Goal: Obtain resource: Download file/media

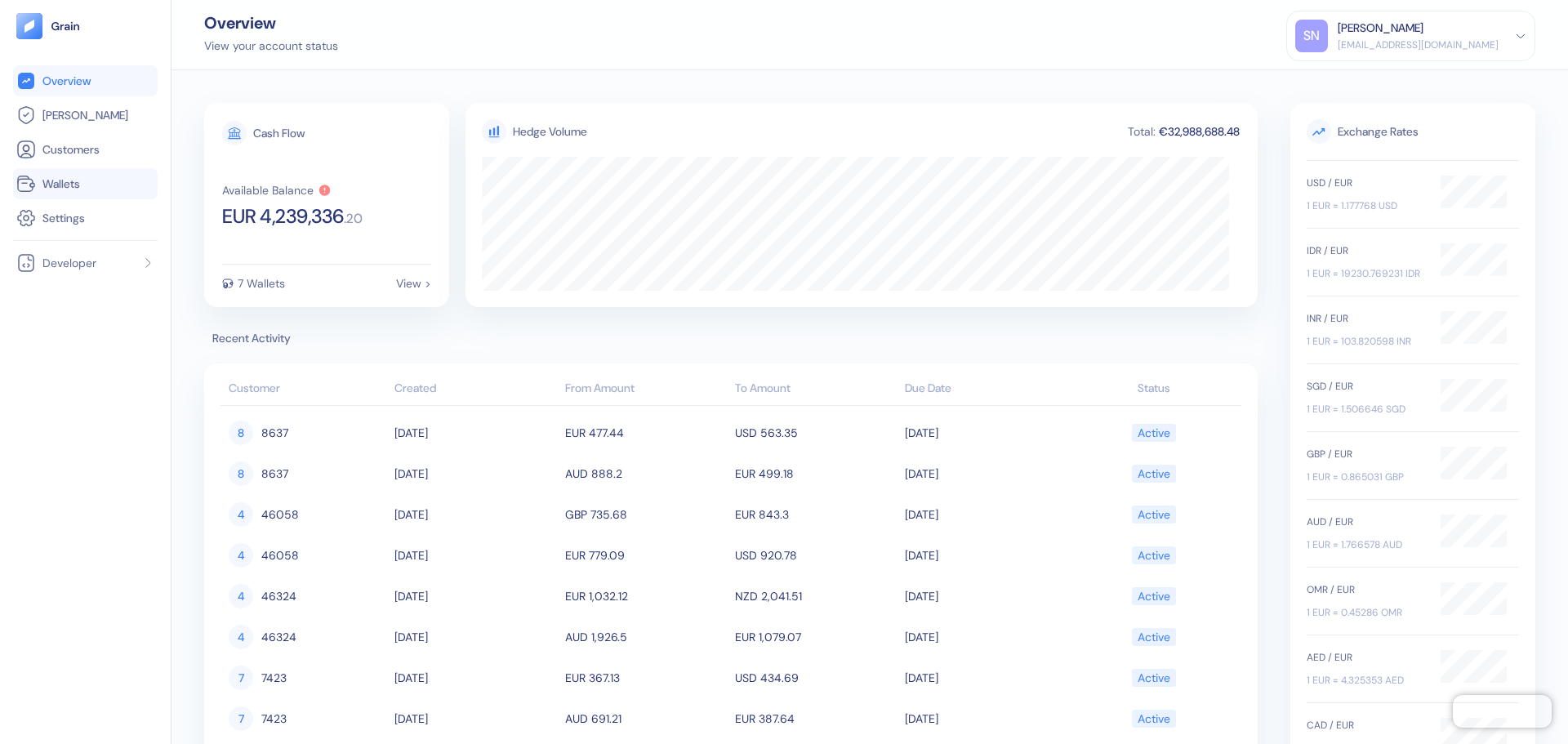
click at [109, 189] on link "Wallets" at bounding box center [85, 183] width 138 height 20
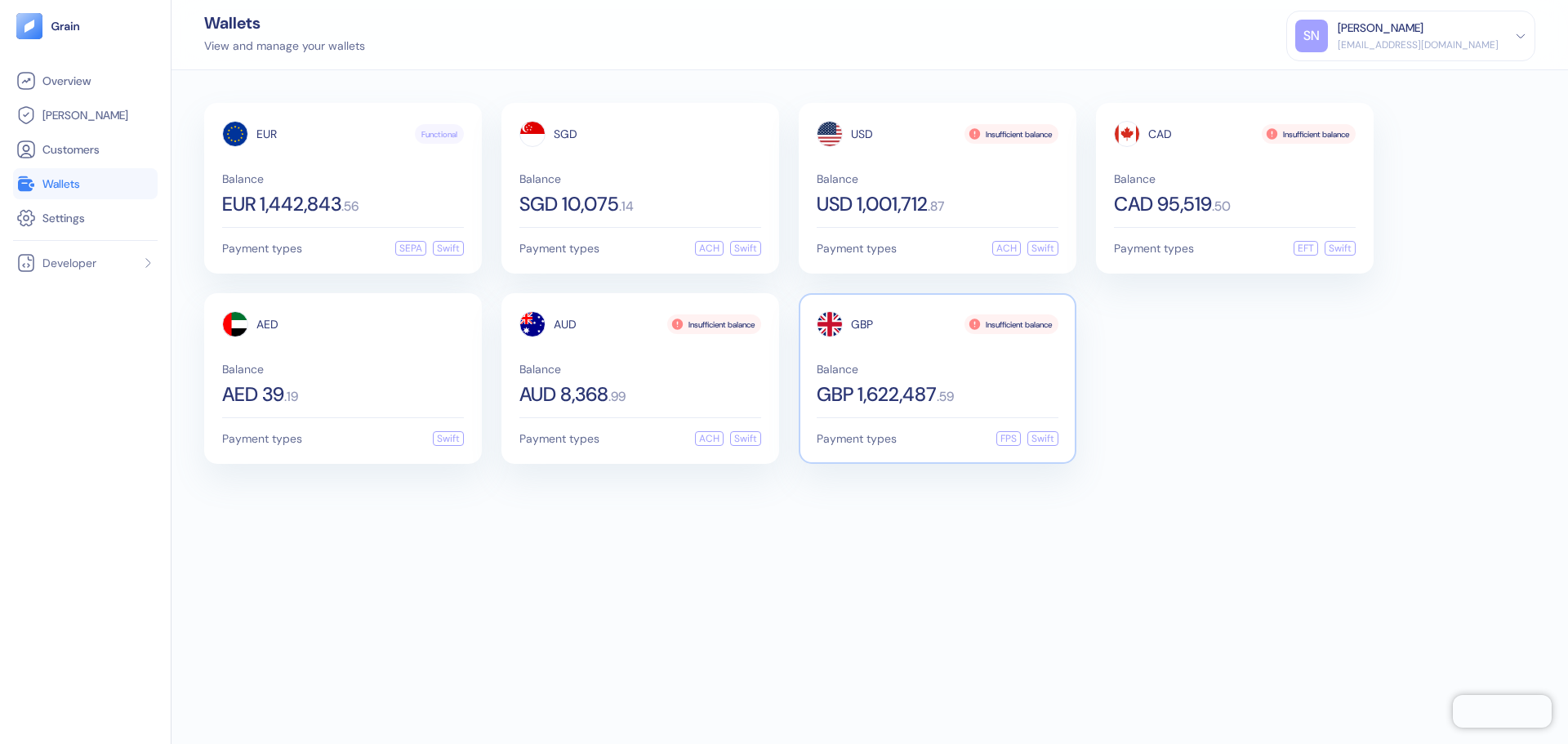
click at [970, 388] on div "GBP 1,622,487 . 59" at bounding box center [937, 394] width 242 height 20
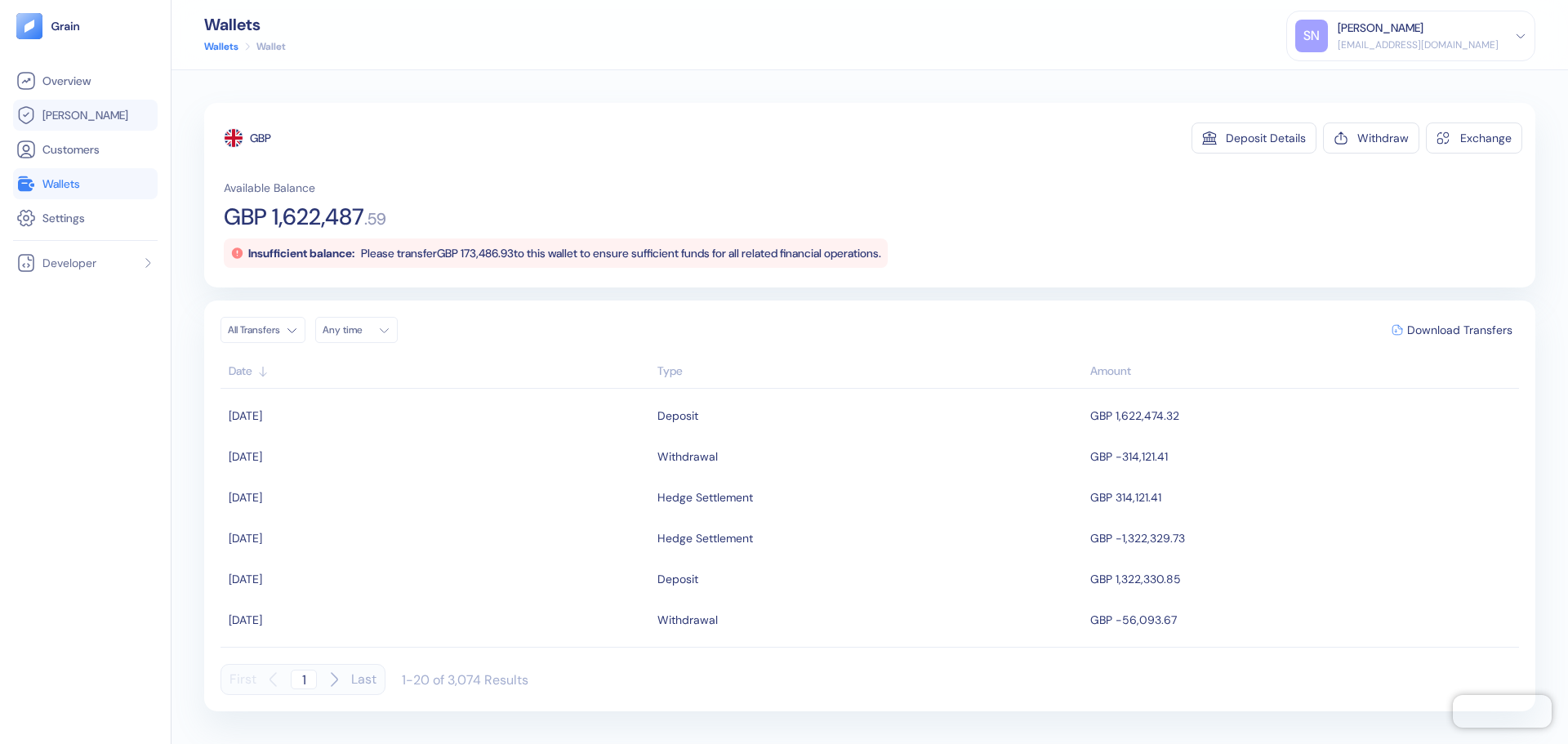
click at [106, 114] on link "[PERSON_NAME]" at bounding box center [85, 115] width 138 height 20
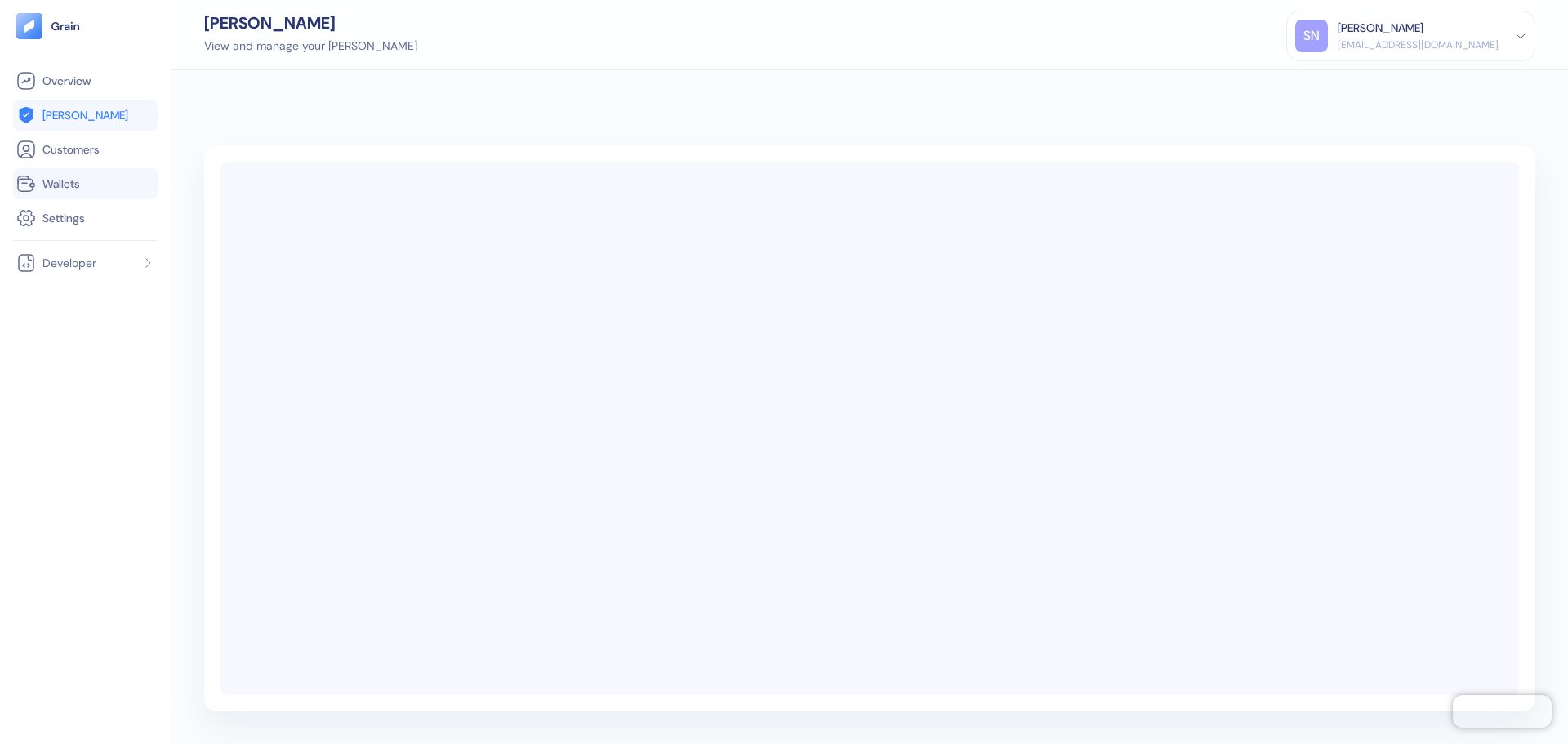
click at [91, 189] on link "Wallets" at bounding box center [85, 183] width 138 height 20
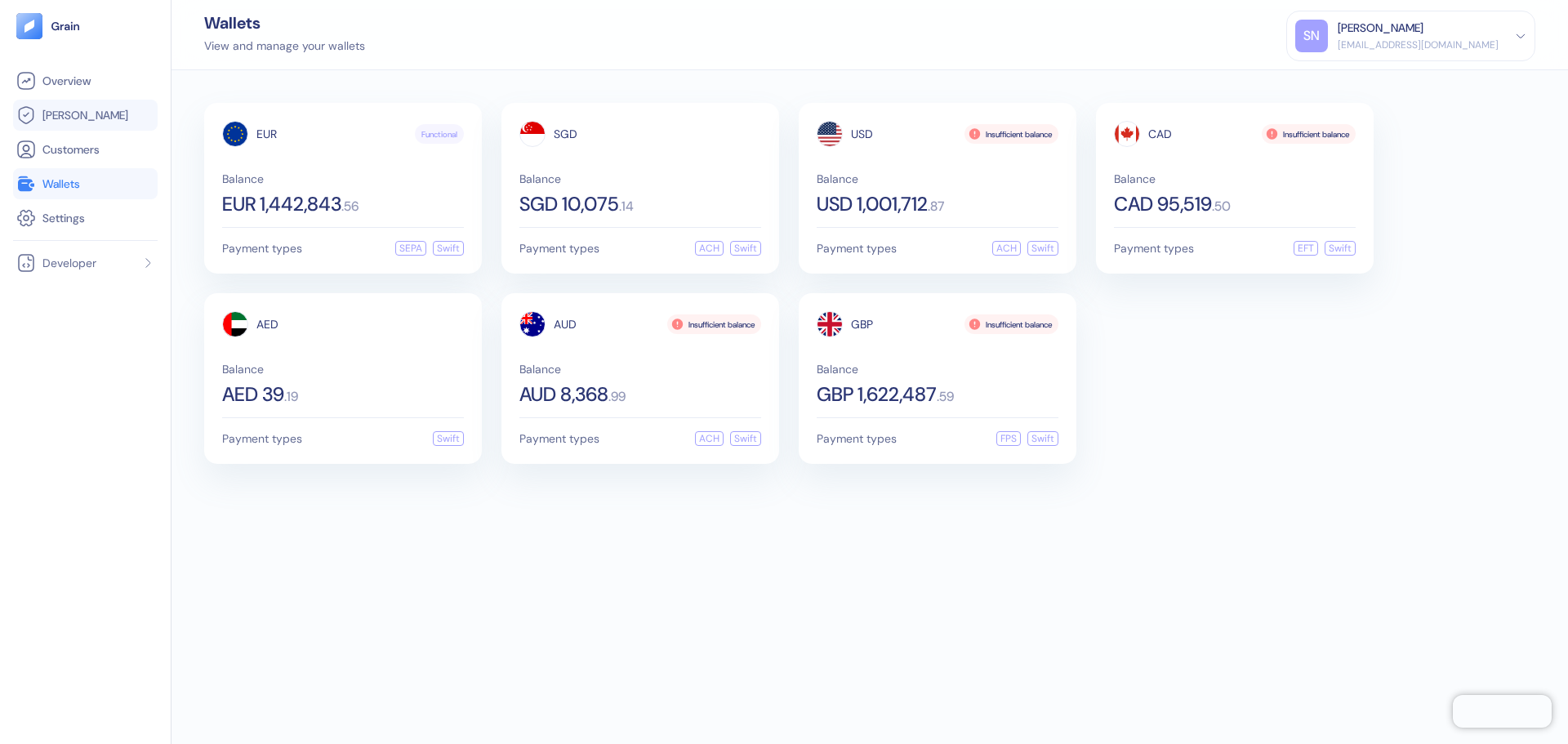
click at [93, 115] on link "[PERSON_NAME]" at bounding box center [85, 115] width 138 height 20
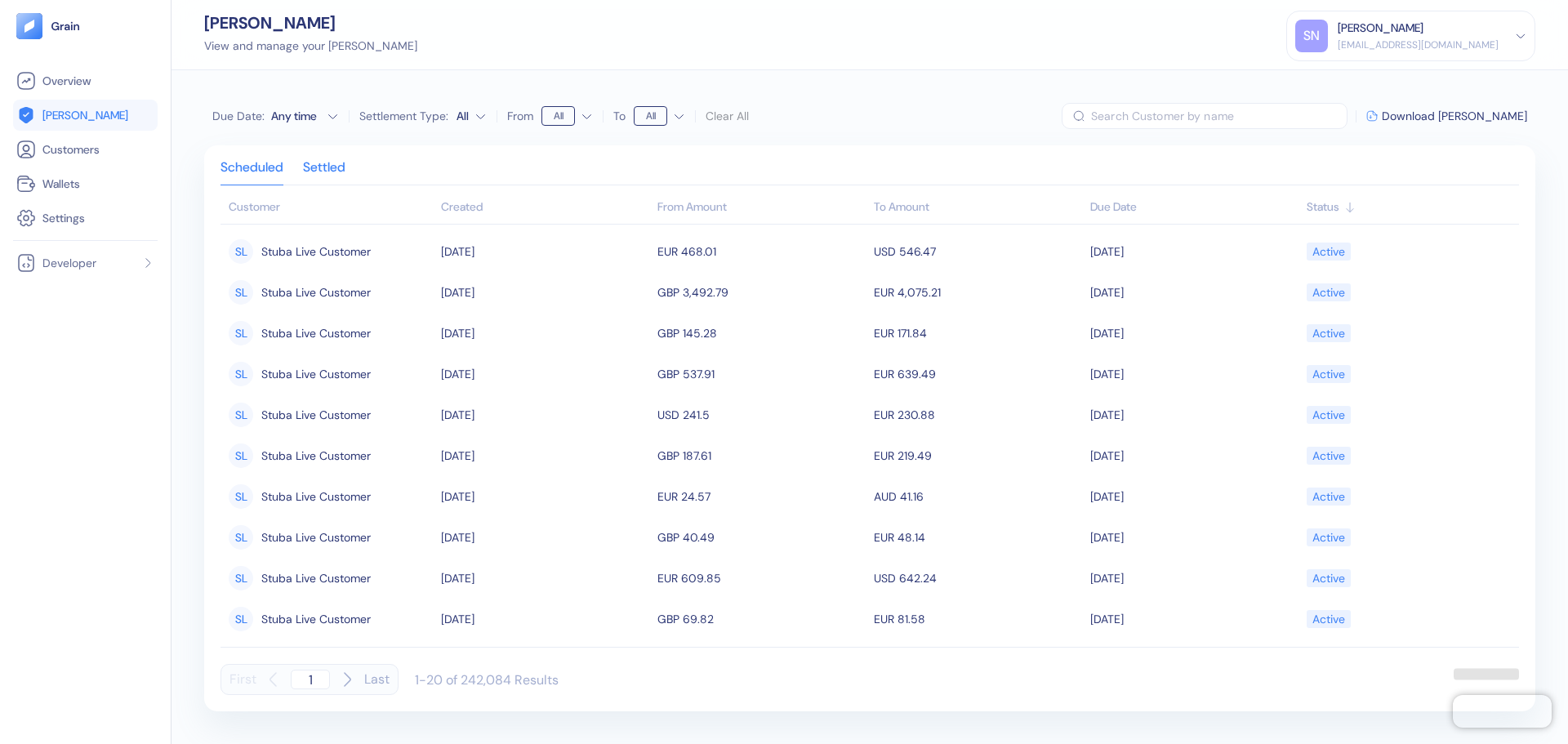
click at [323, 169] on div "Settled" at bounding box center [324, 173] width 42 height 23
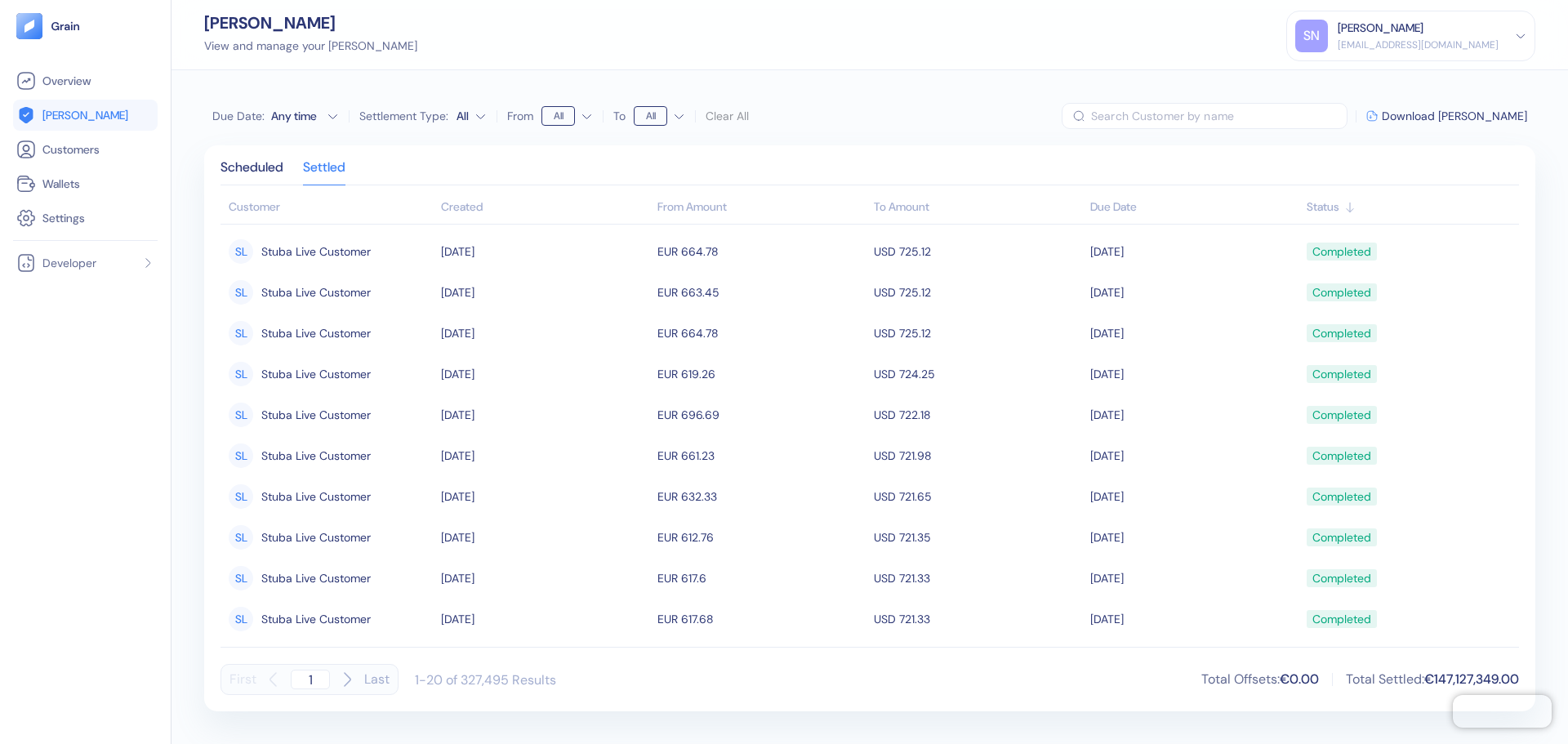
click at [477, 205] on div "Created" at bounding box center [545, 207] width 208 height 17
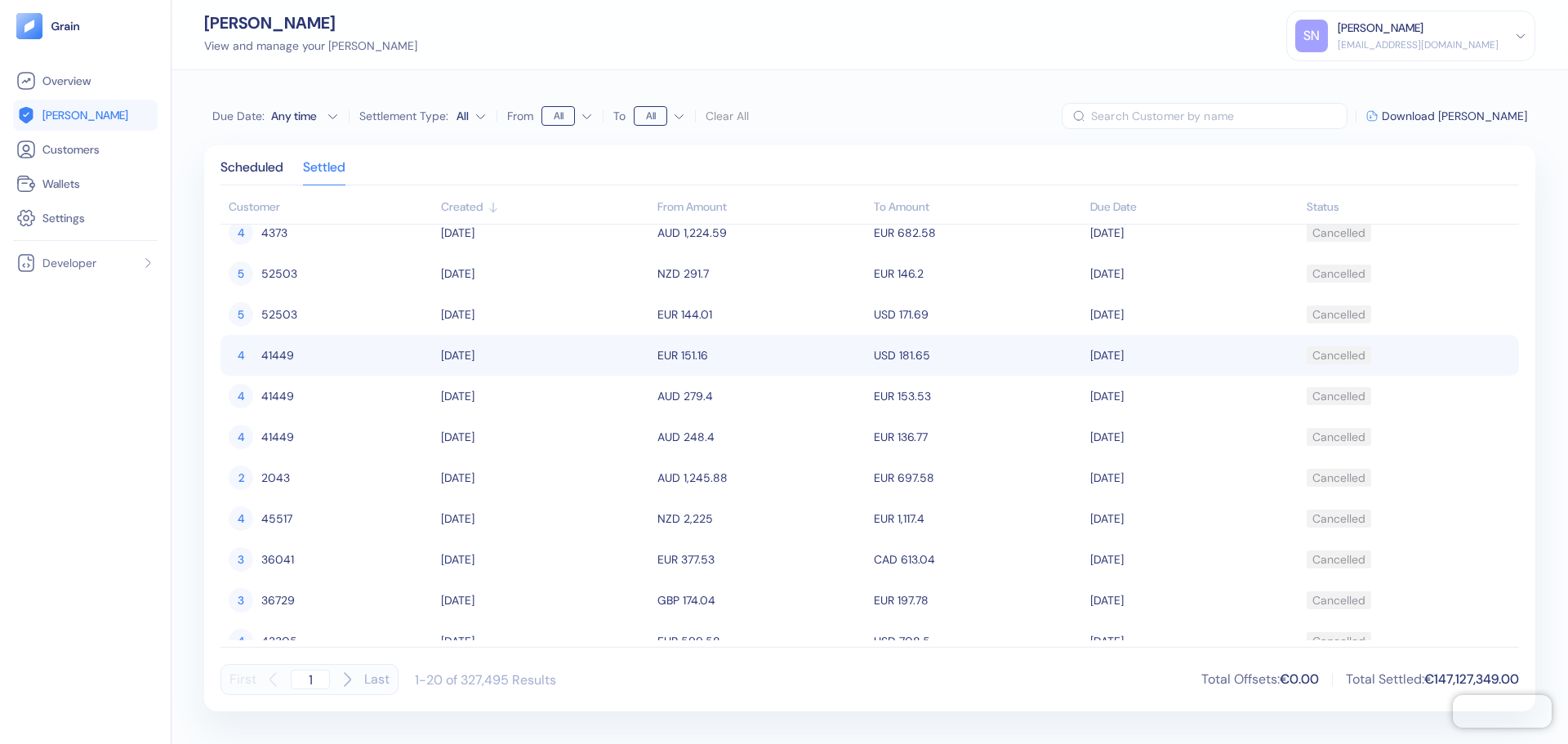
scroll to position [408, 0]
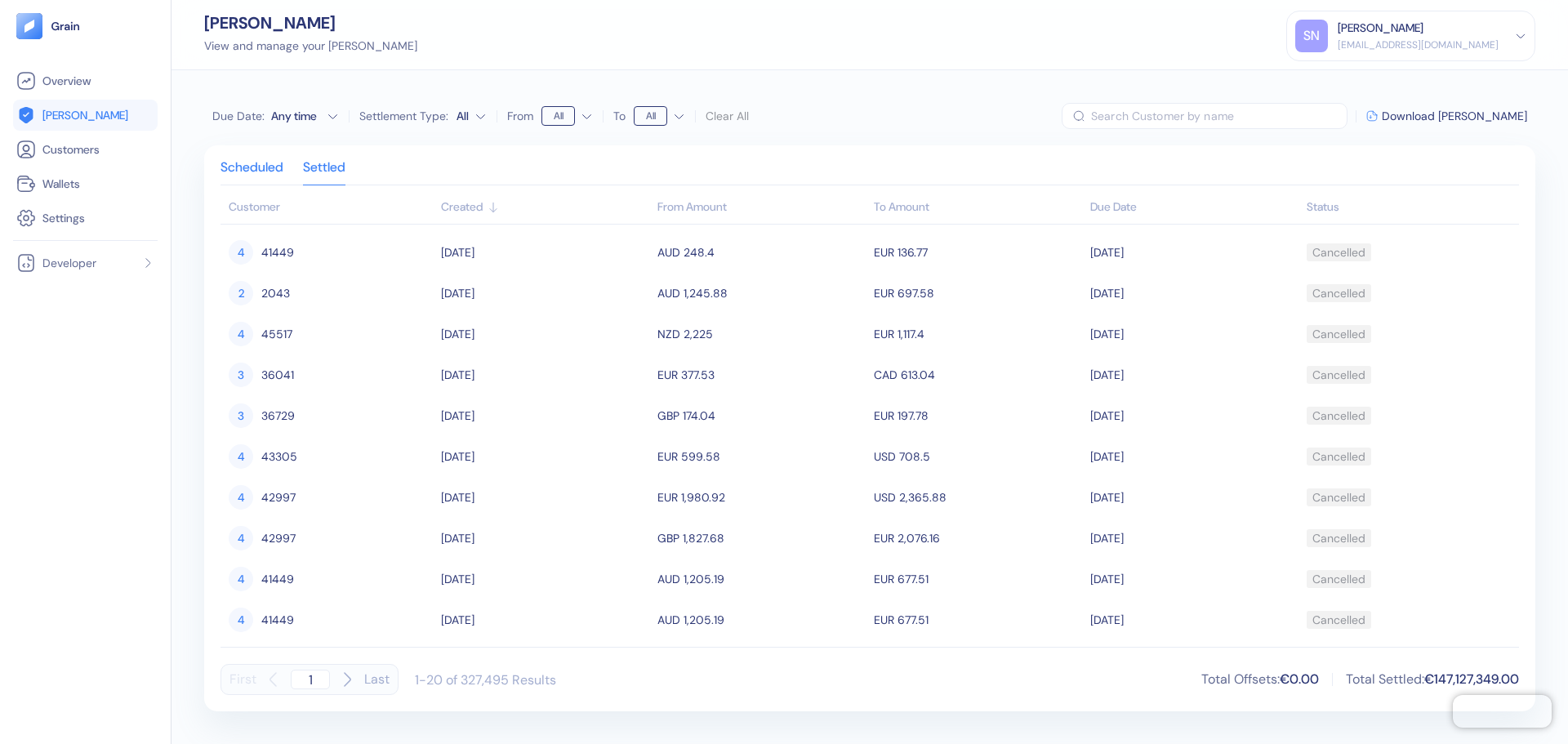
click at [266, 176] on div "Scheduled" at bounding box center [251, 173] width 63 height 23
click at [288, 122] on div "Any time" at bounding box center [295, 115] width 49 height 16
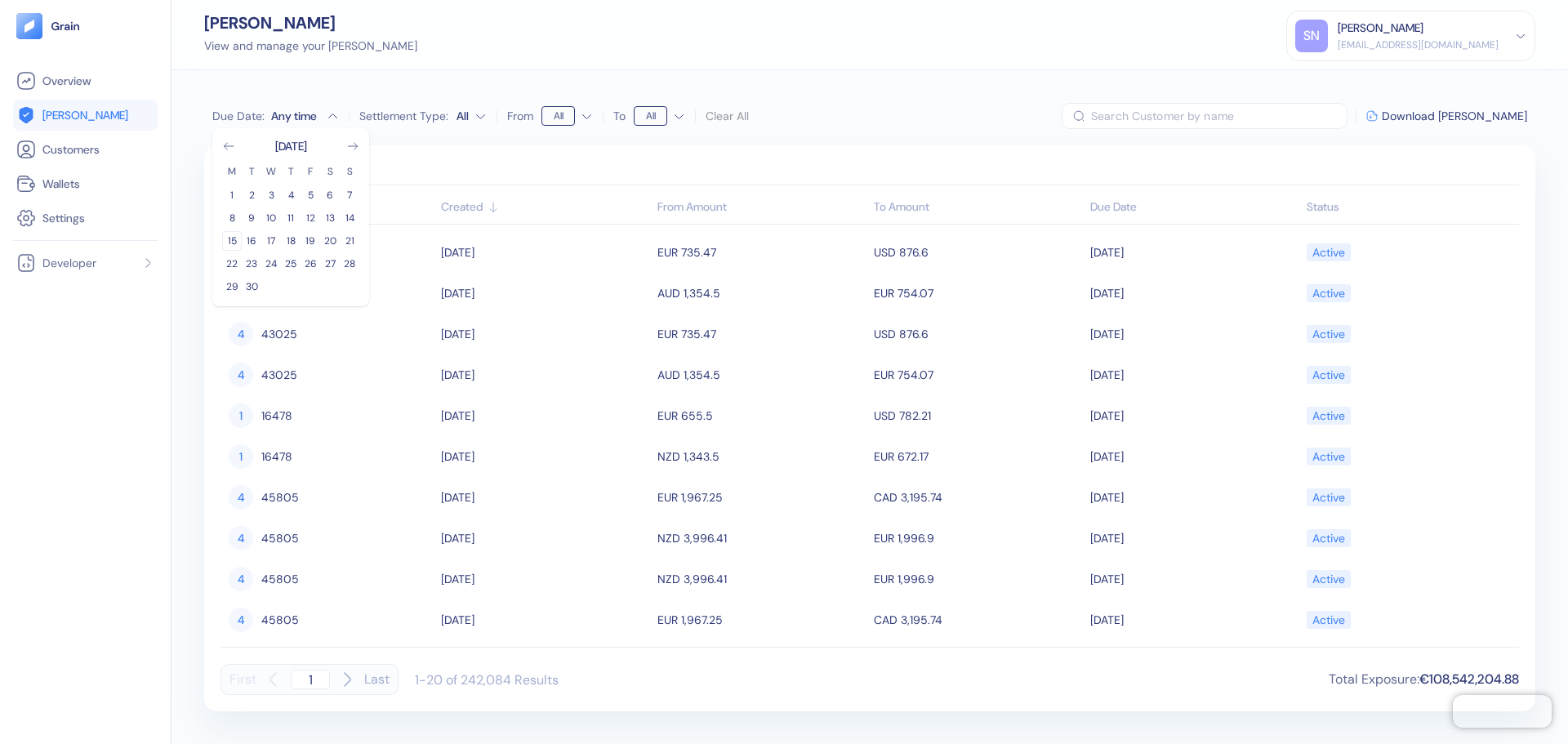
click at [225, 240] on button "15" at bounding box center [232, 241] width 20 height 20
click at [348, 150] on icon "Go to next month" at bounding box center [352, 146] width 13 height 13
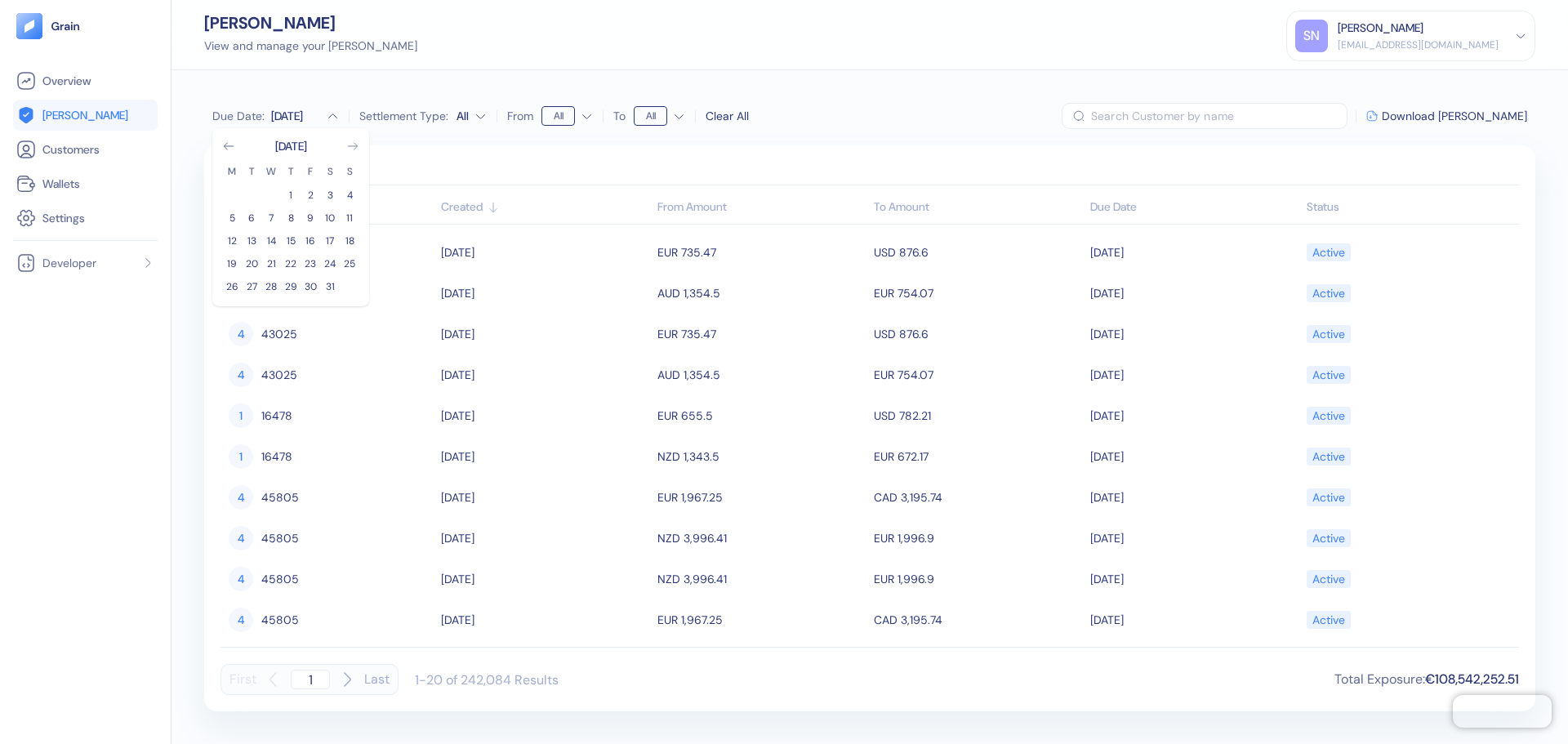
click at [348, 150] on icon "Go to next month" at bounding box center [352, 146] width 13 height 13
click at [249, 303] on button "31" at bounding box center [251, 309] width 20 height 20
click at [1468, 122] on span "Download [PERSON_NAME]" at bounding box center [1454, 115] width 145 height 12
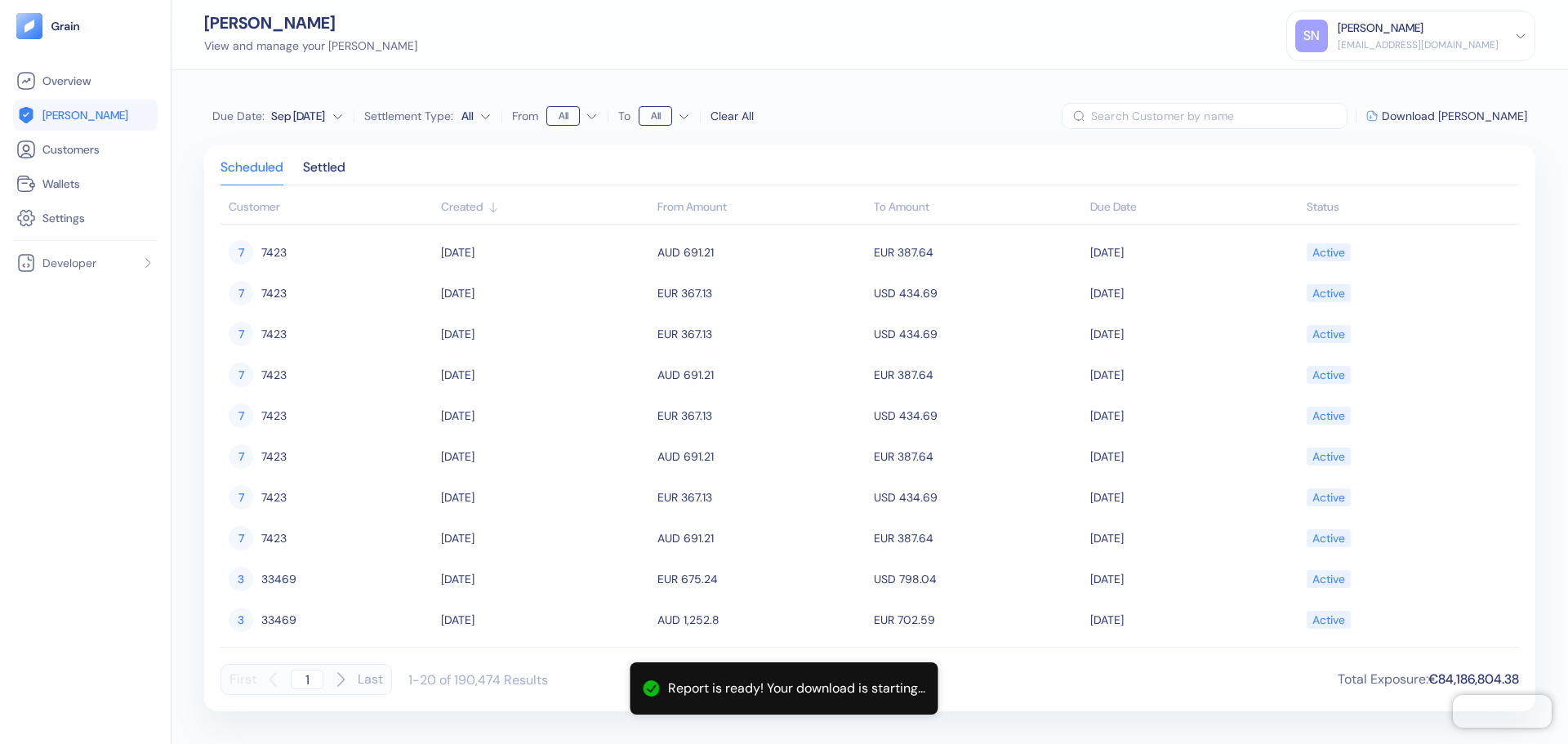
click at [325, 115] on div "Sep [DATE]" at bounding box center [298, 115] width 54 height 16
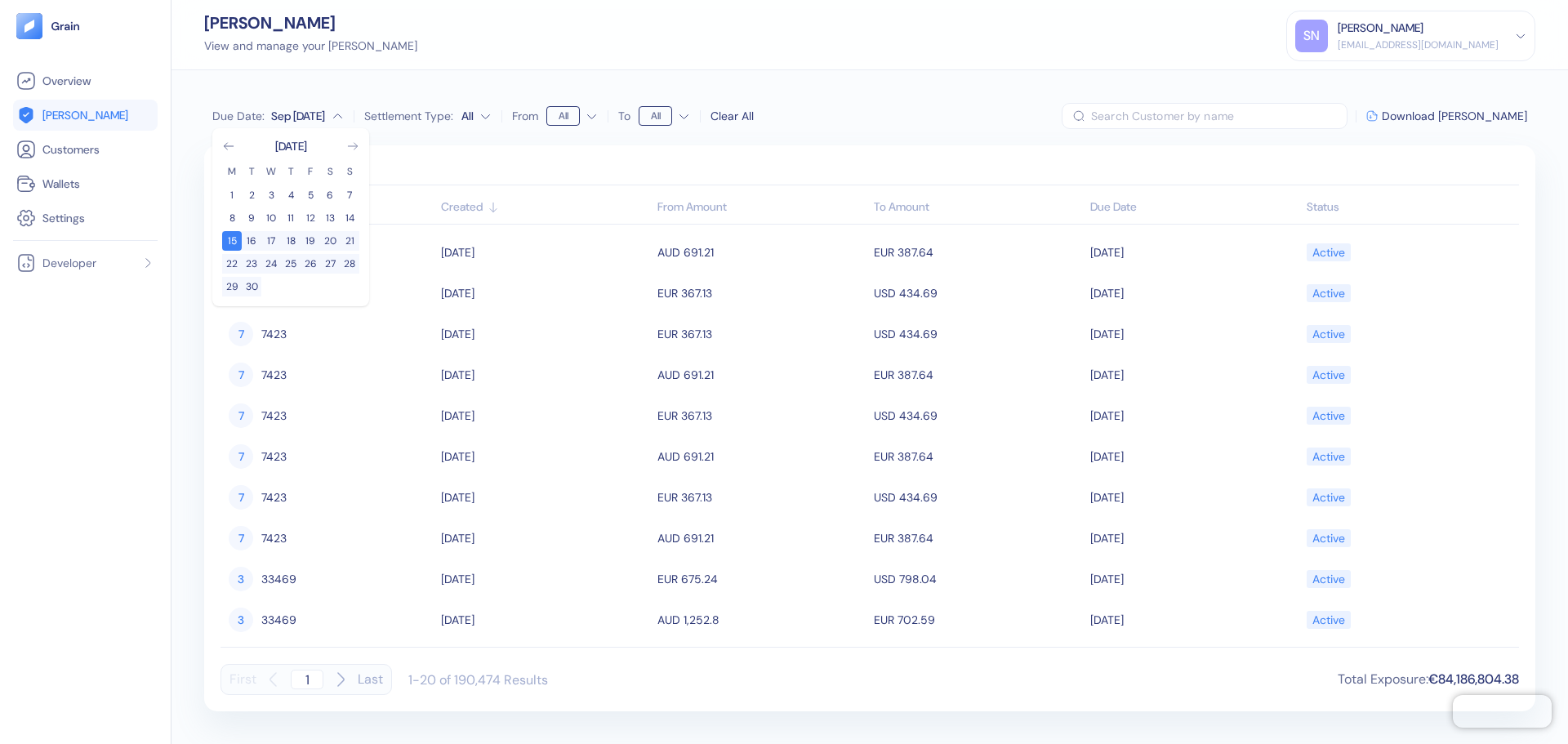
click at [353, 144] on icon "Go to next month" at bounding box center [352, 146] width 13 height 13
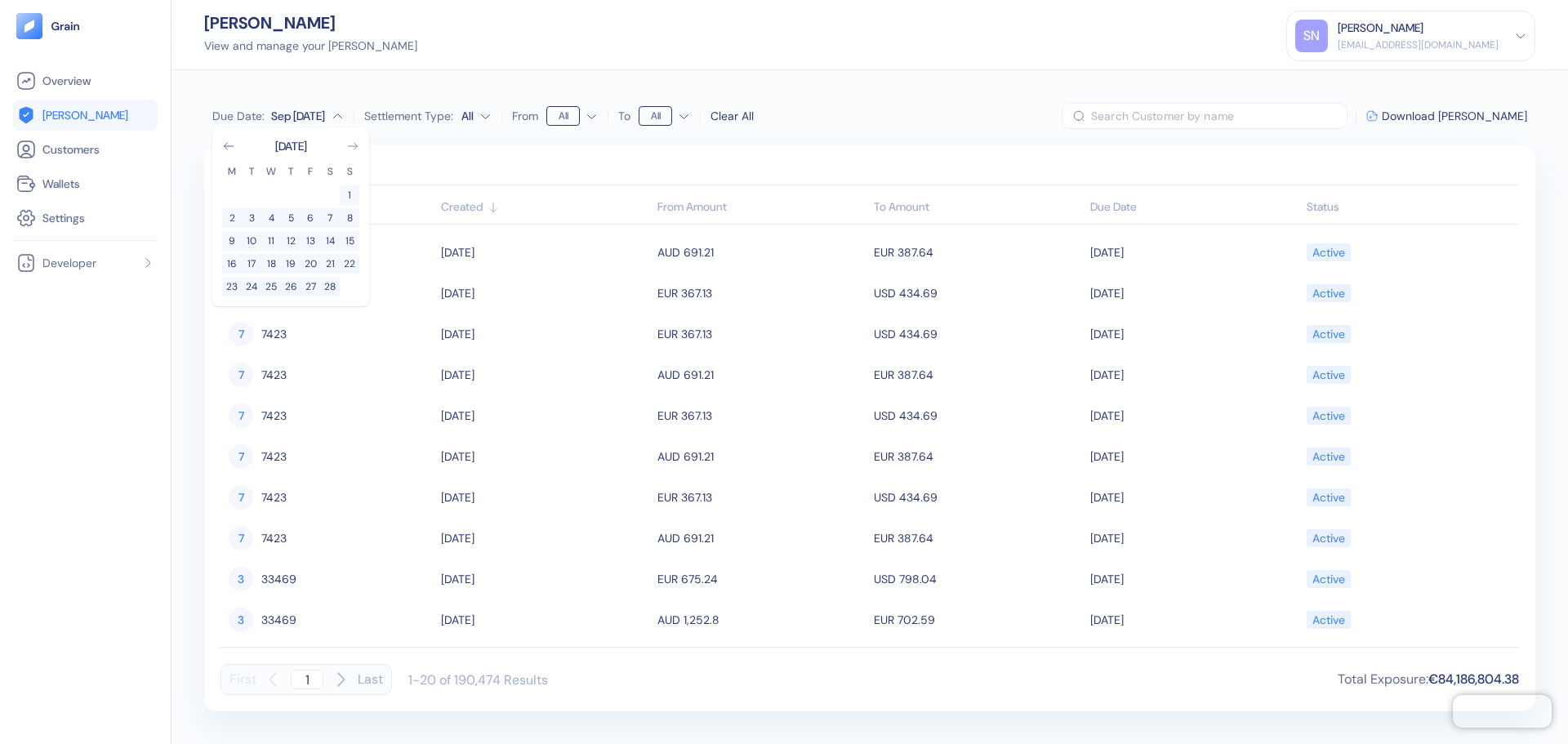
click at [353, 144] on icon "Go to next month" at bounding box center [352, 146] width 13 height 13
click at [265, 199] on button "1" at bounding box center [271, 195] width 20 height 20
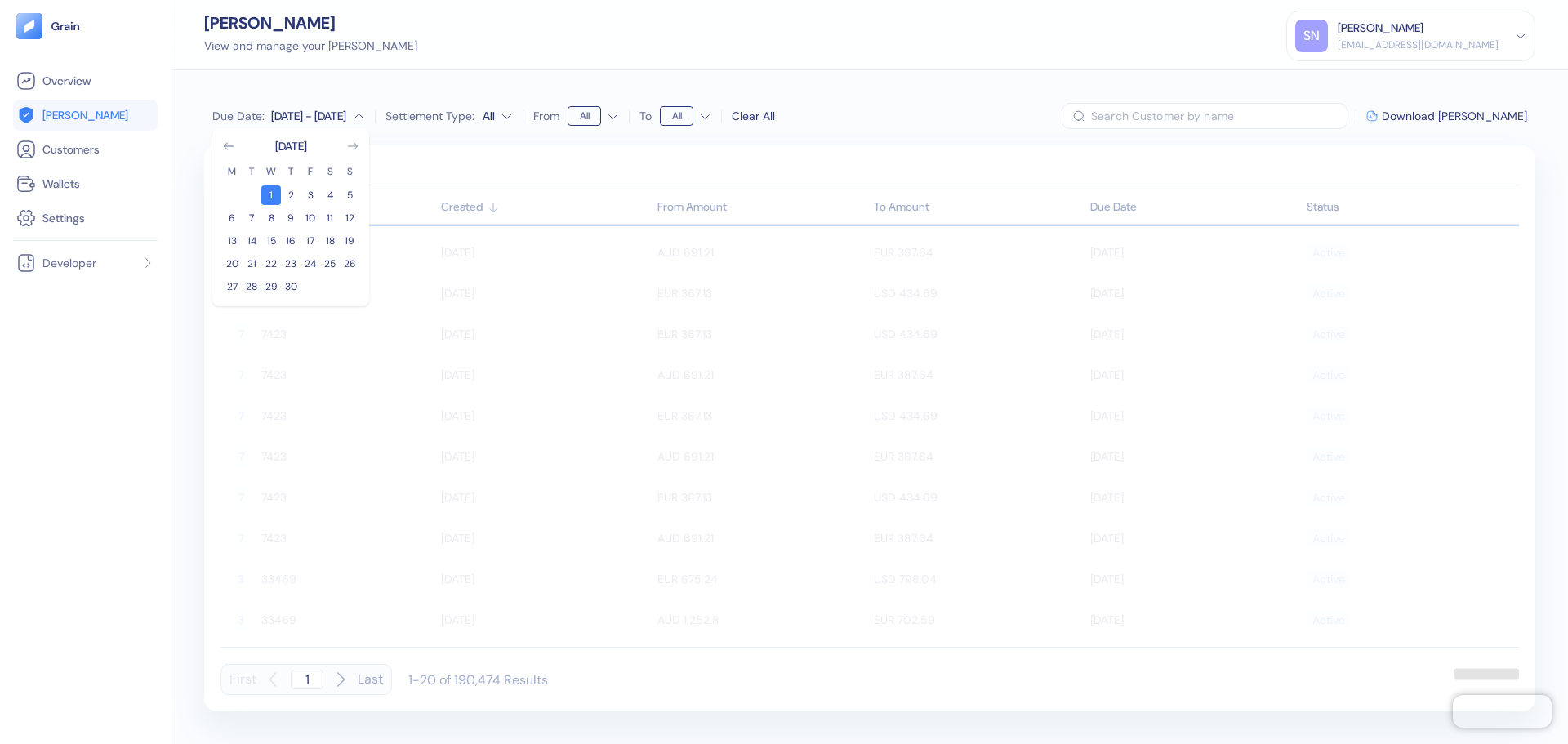
click at [350, 147] on icon "Go to next month" at bounding box center [352, 146] width 13 height 13
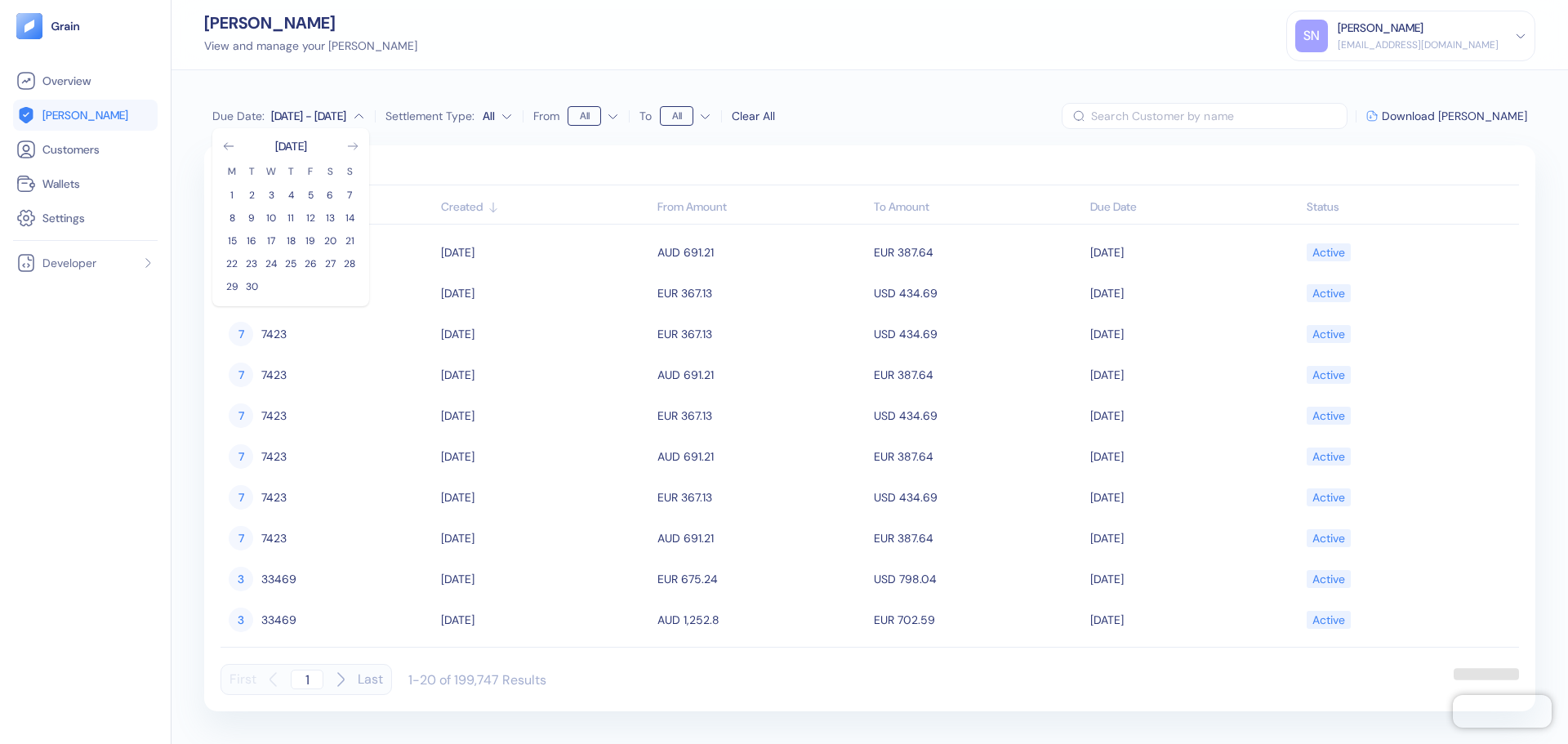
click at [350, 147] on icon "Go to next month" at bounding box center [352, 146] width 13 height 13
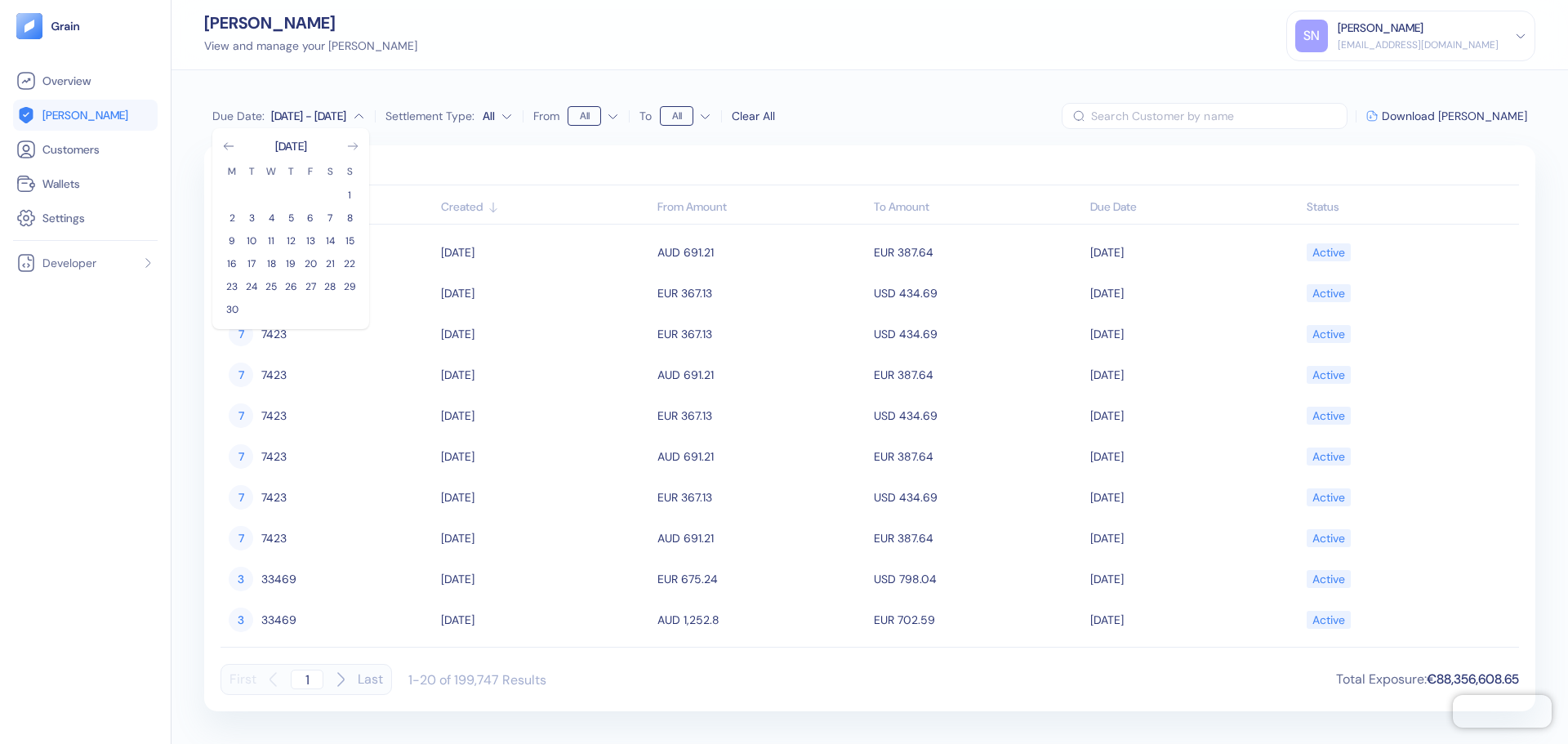
click at [350, 147] on icon "Go to next month" at bounding box center [352, 146] width 13 height 13
click at [290, 283] on button "31" at bounding box center [291, 286] width 20 height 20
click at [955, 23] on div "[PERSON_NAME] View and manage your [PERSON_NAME] [PERSON_NAME] [PERSON_NAME][EM…" at bounding box center [869, 35] width 1396 height 71
click at [292, 114] on div "[DATE] - [DATE]" at bounding box center [309, 115] width 75 height 16
click at [436, 131] on div "Due Date : [DATE] - [DATE] Settlement Type: All From All To All Clear All ​ Dow…" at bounding box center [869, 407] width 1396 height 673
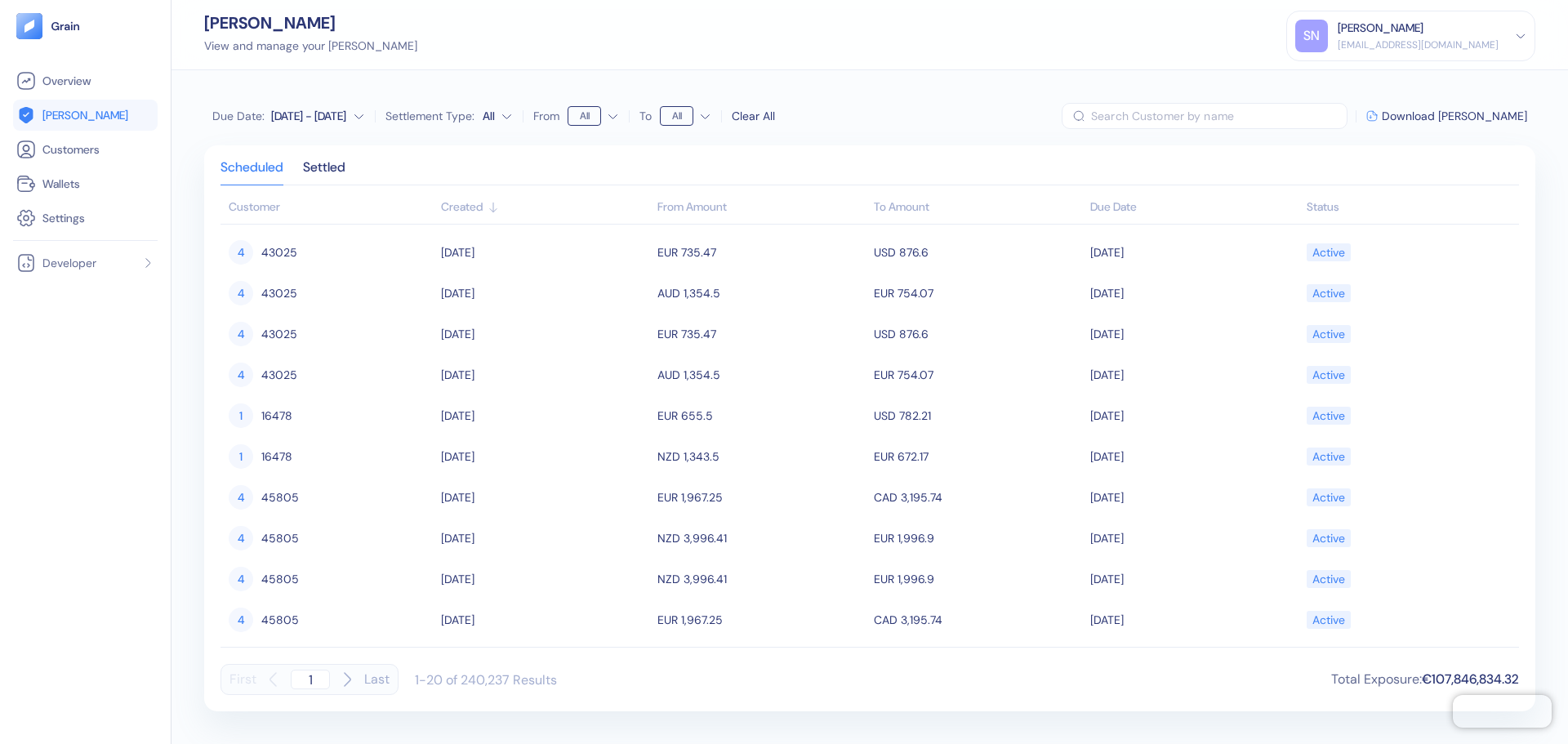
click at [338, 118] on div "[DATE] - [DATE]" at bounding box center [309, 115] width 75 height 16
click at [295, 149] on div "[DATE]" at bounding box center [292, 146] width 32 height 16
click at [482, 151] on div "Scheduled Settled Customer Created From Amount To Amount Due Date Status 8 8637…" at bounding box center [869, 427] width 1331 height 566
click at [89, 118] on link "[PERSON_NAME]" at bounding box center [85, 115] width 138 height 20
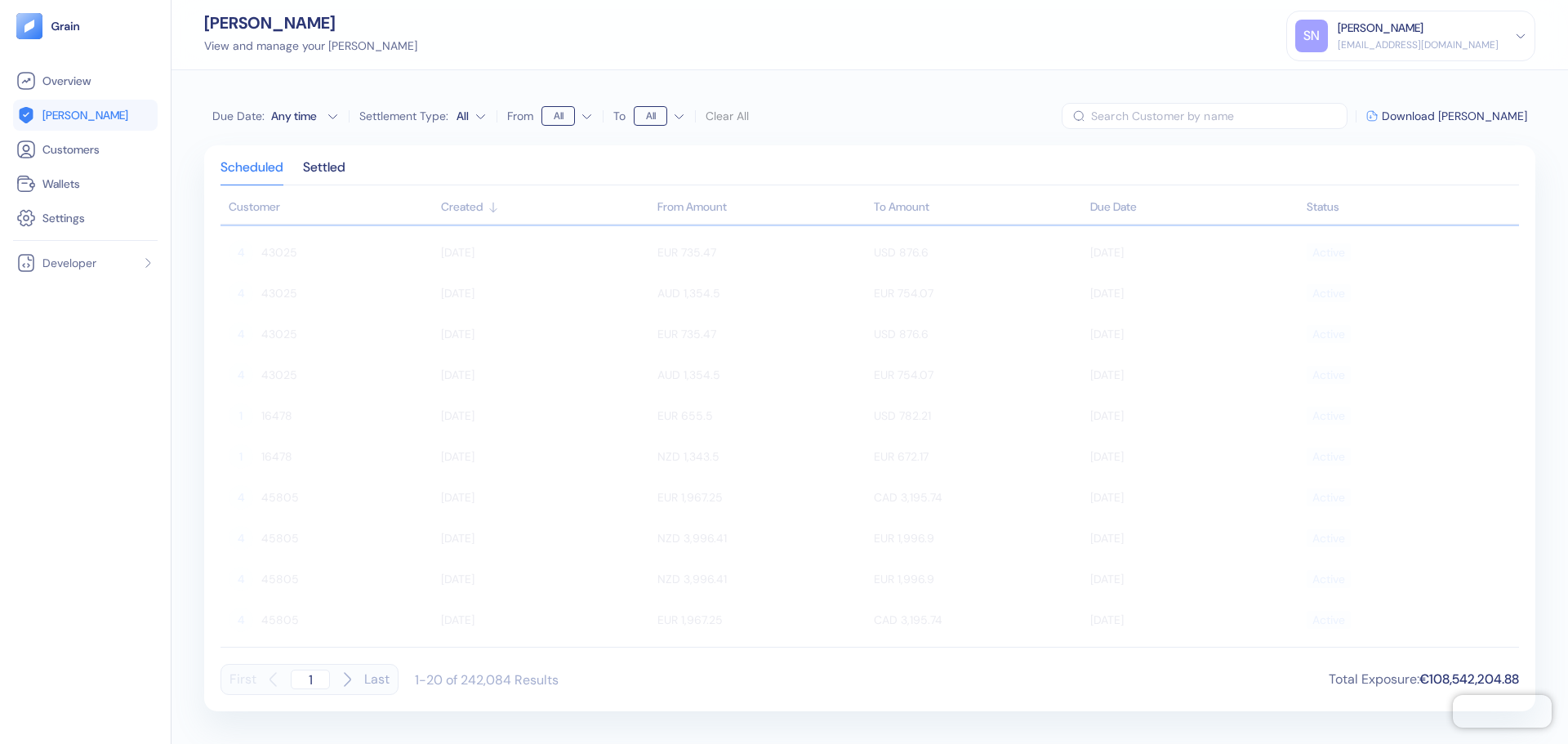
click at [322, 121] on button "Due Date : Any time" at bounding box center [275, 115] width 126 height 16
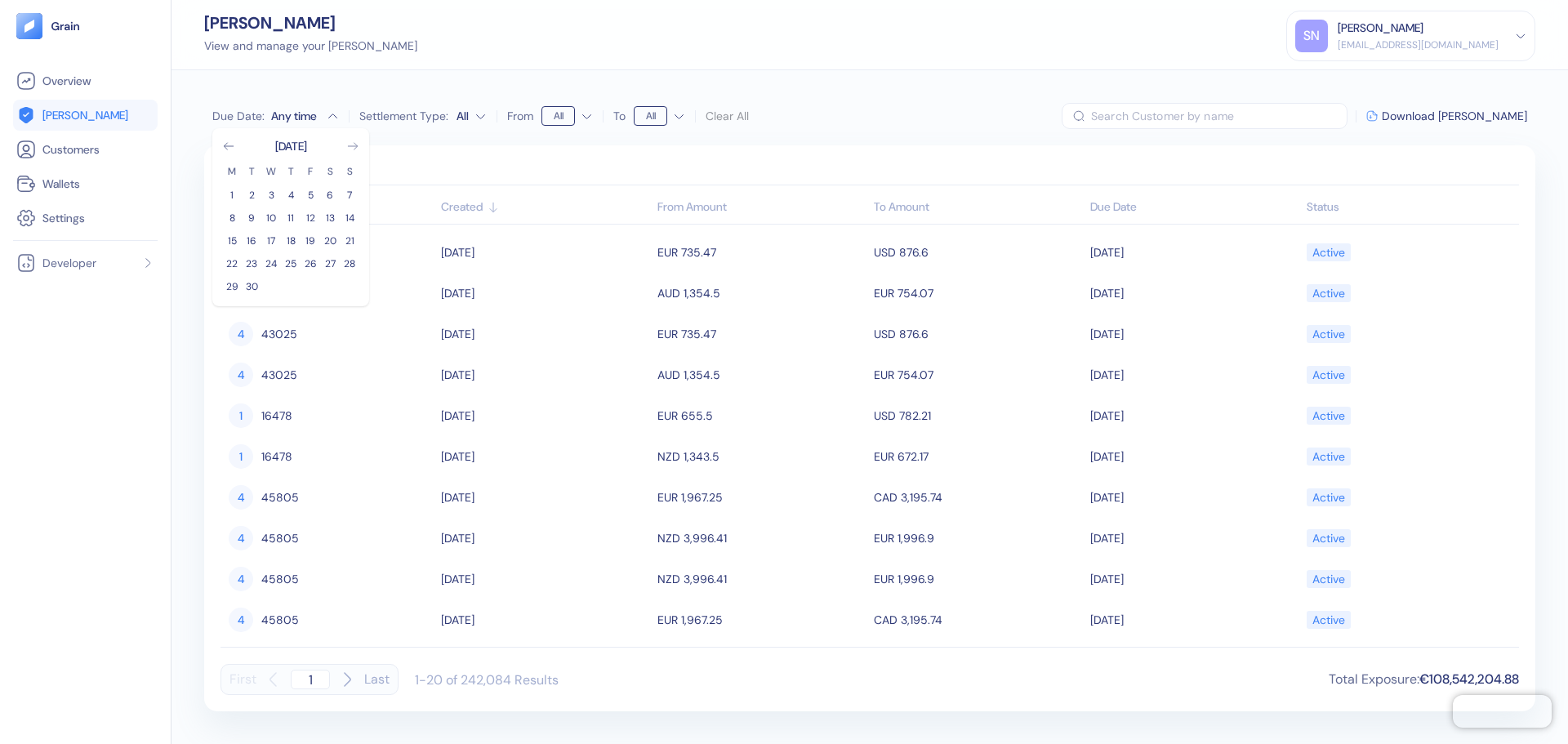
click at [356, 147] on icon "Go to next month" at bounding box center [352, 146] width 9 height 6
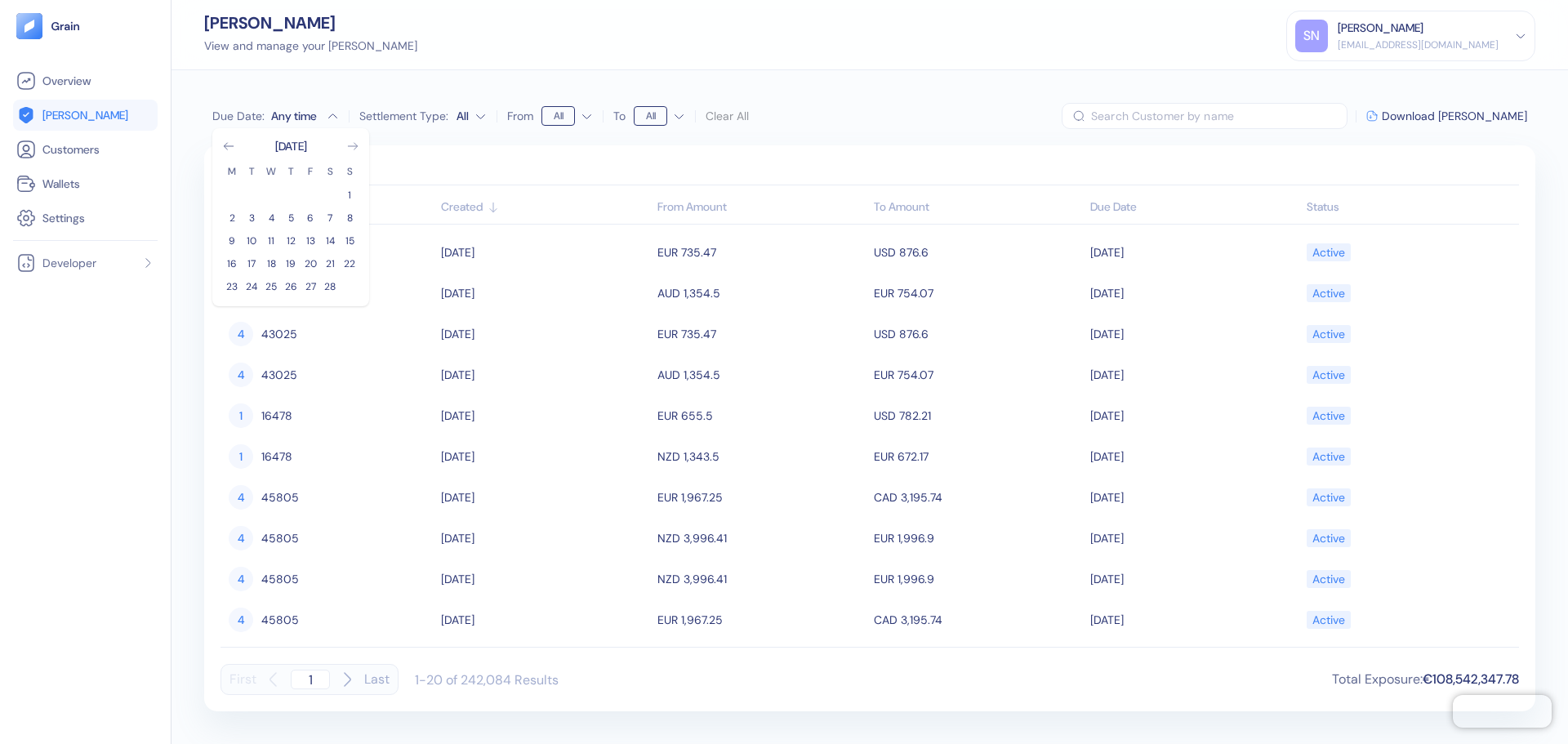
click at [356, 147] on icon "Go to next month" at bounding box center [352, 146] width 9 height 6
click at [265, 199] on button "1" at bounding box center [271, 195] width 20 height 20
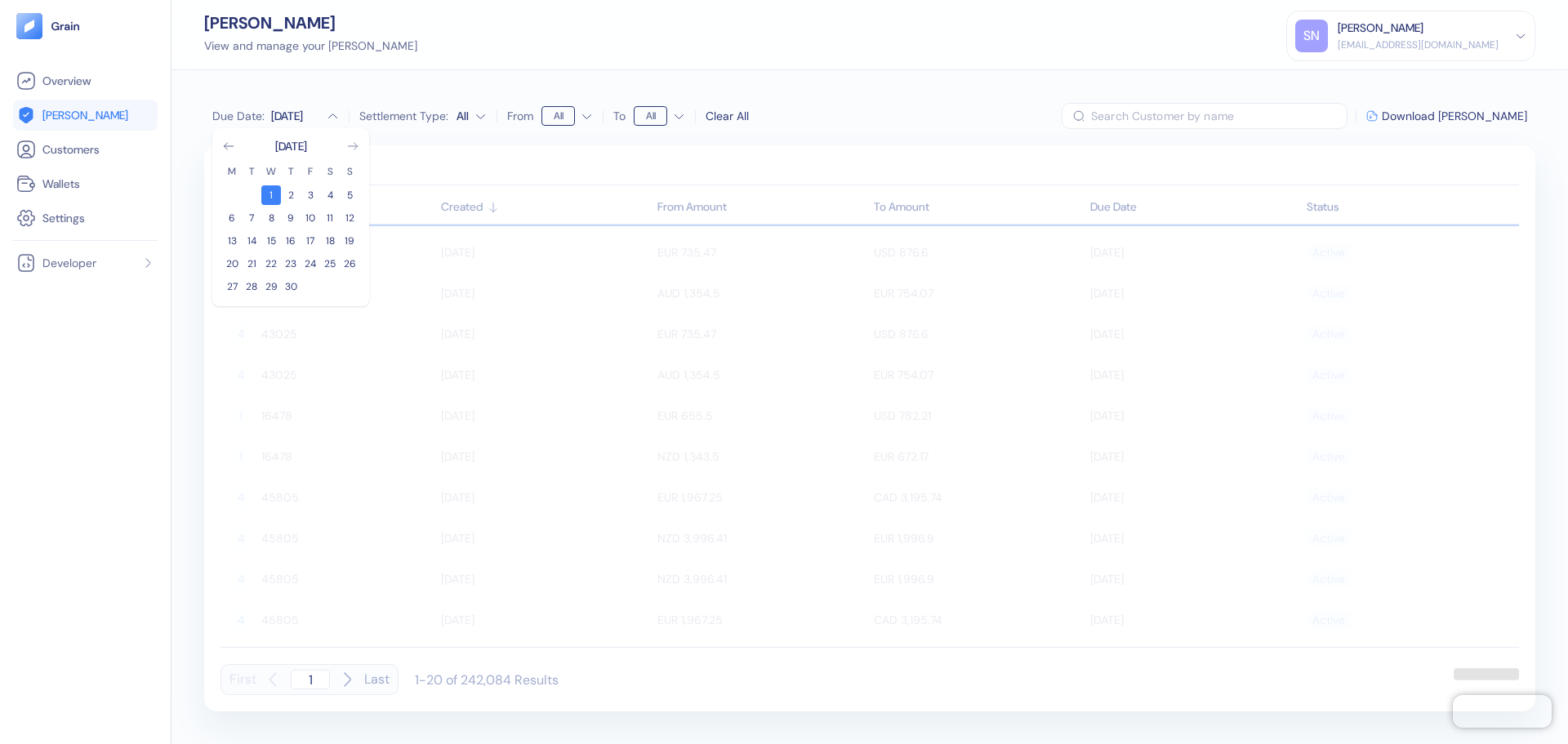
click at [358, 147] on icon "Go to next month" at bounding box center [352, 146] width 13 height 13
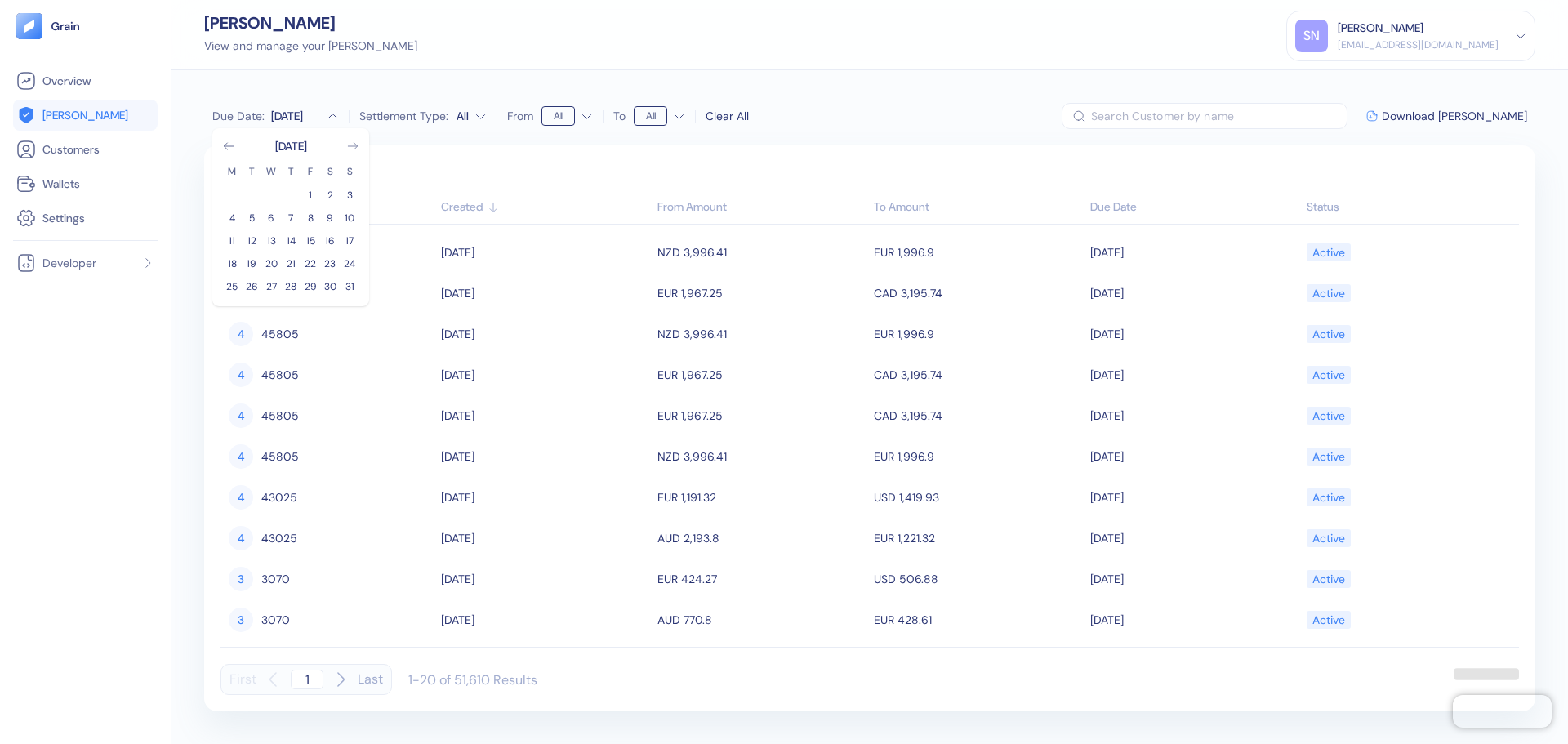
click at [358, 147] on icon "Go to next month" at bounding box center [352, 146] width 13 height 13
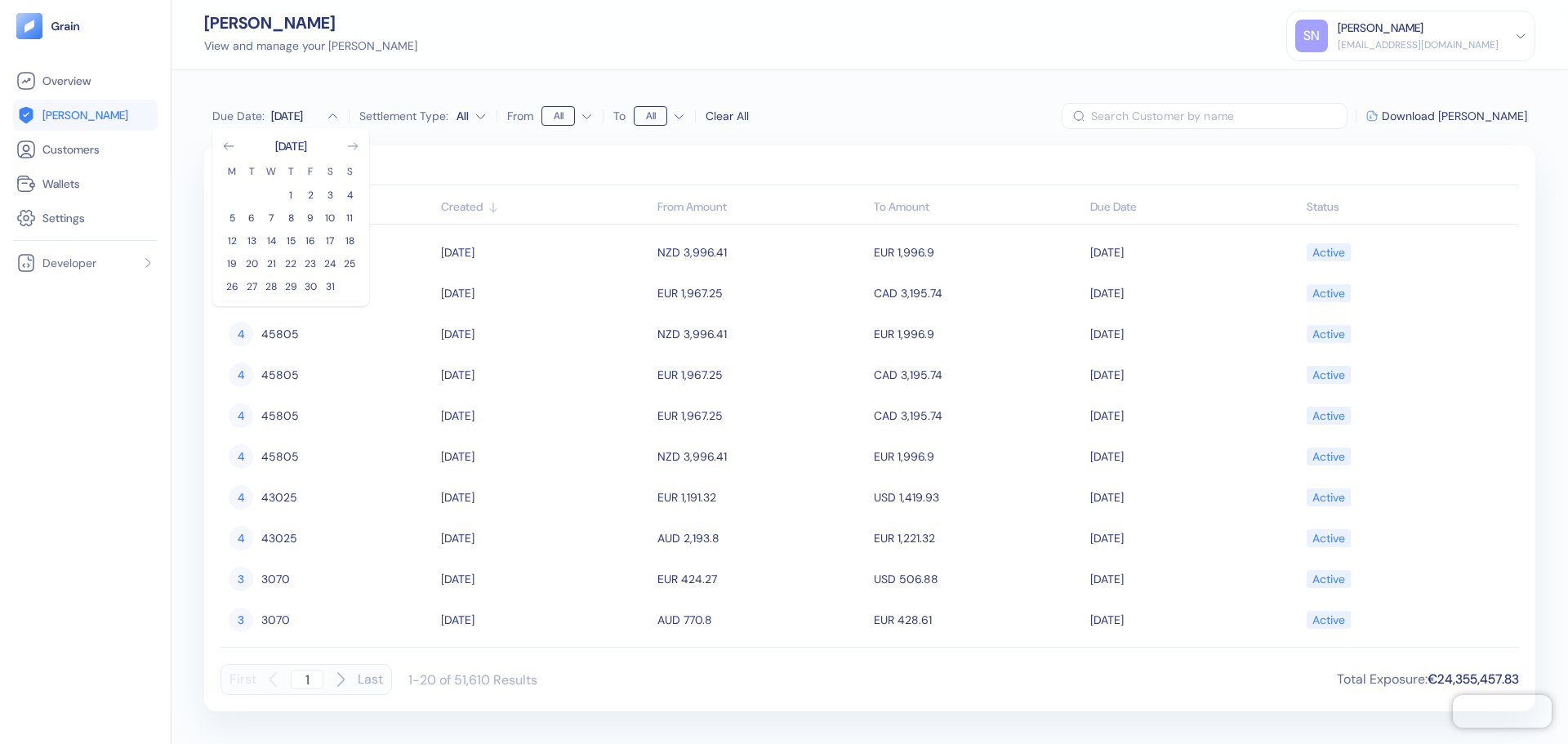
click at [358, 147] on icon "Go to next month" at bounding box center [352, 146] width 13 height 13
click at [298, 286] on button "31" at bounding box center [291, 286] width 20 height 20
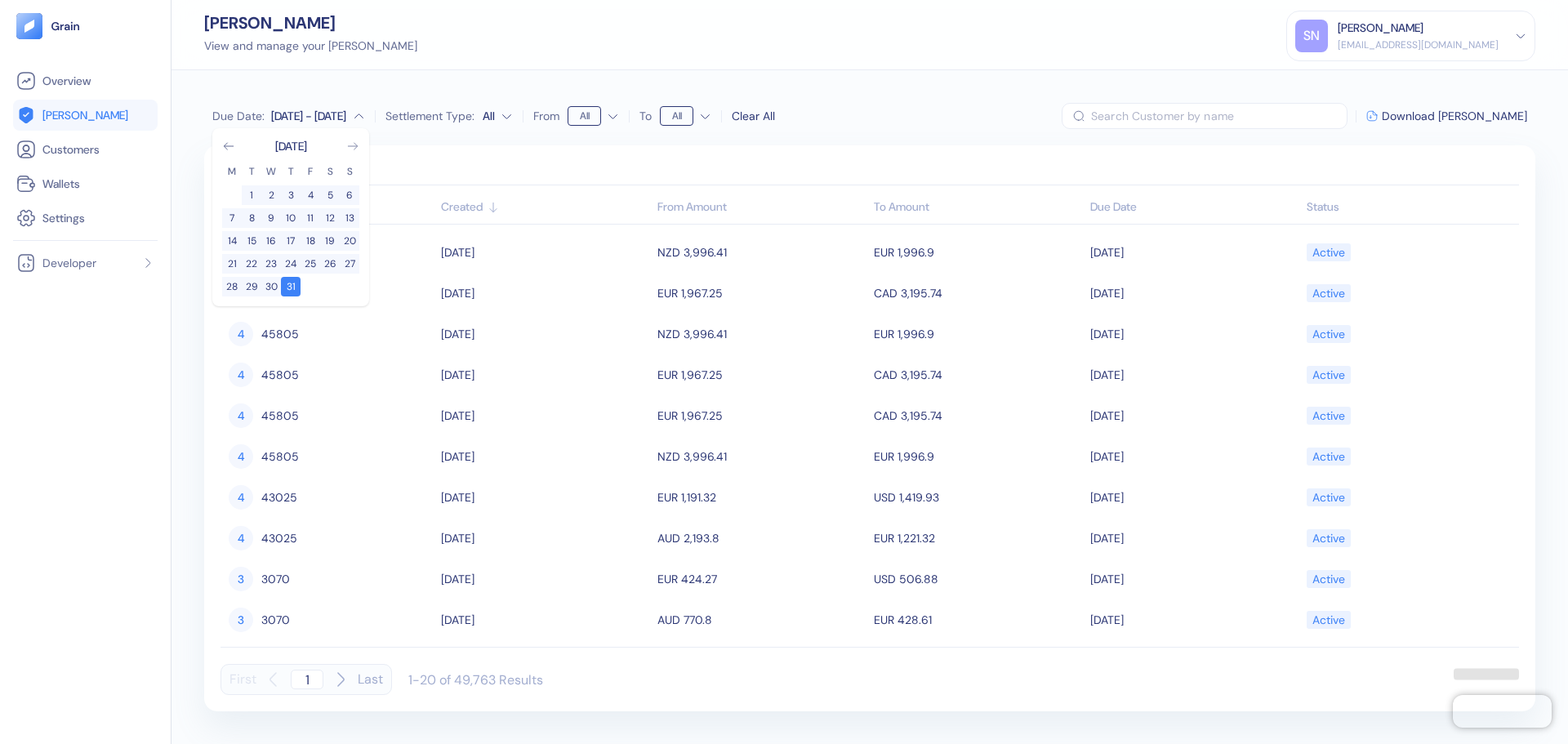
click at [930, 138] on div "Due Date : [DATE] - Dec [DATE] M T W T F S S 1 2 3 4 5 6 7 8 9 10 11 12 13 14 1…" at bounding box center [869, 407] width 1396 height 673
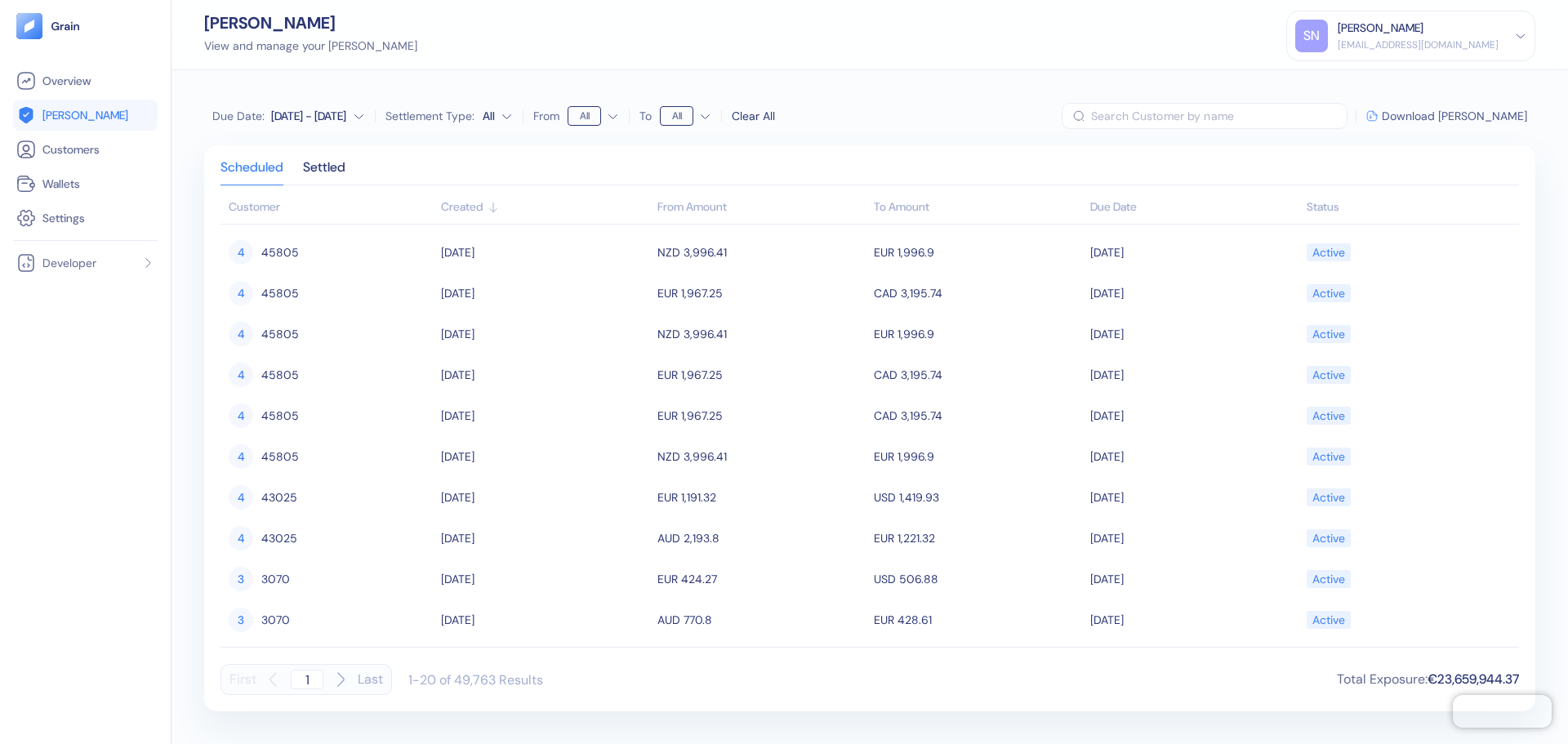
click at [1485, 120] on span "Download [PERSON_NAME]" at bounding box center [1454, 115] width 145 height 12
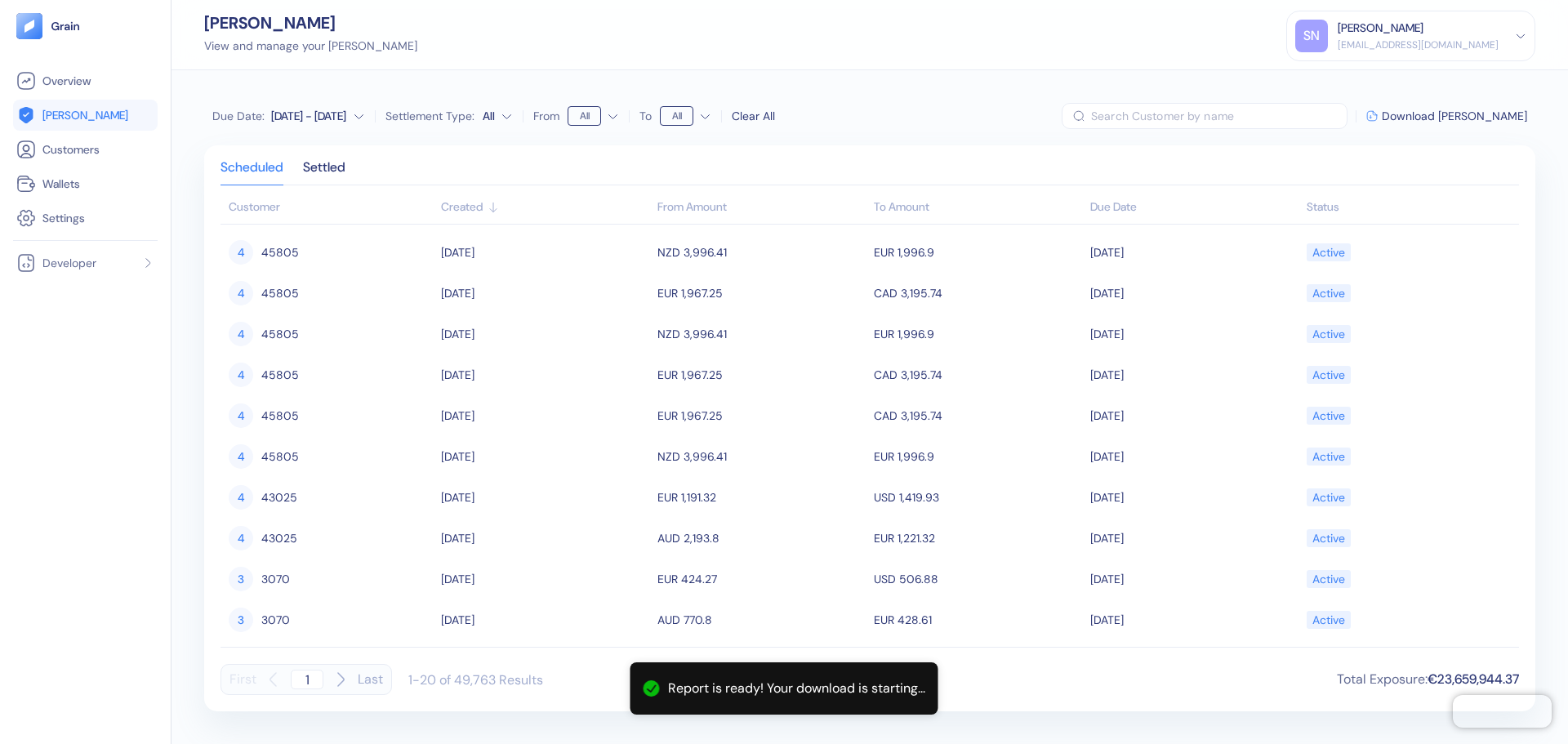
click at [292, 112] on div "[DATE] - [DATE]" at bounding box center [309, 115] width 75 height 16
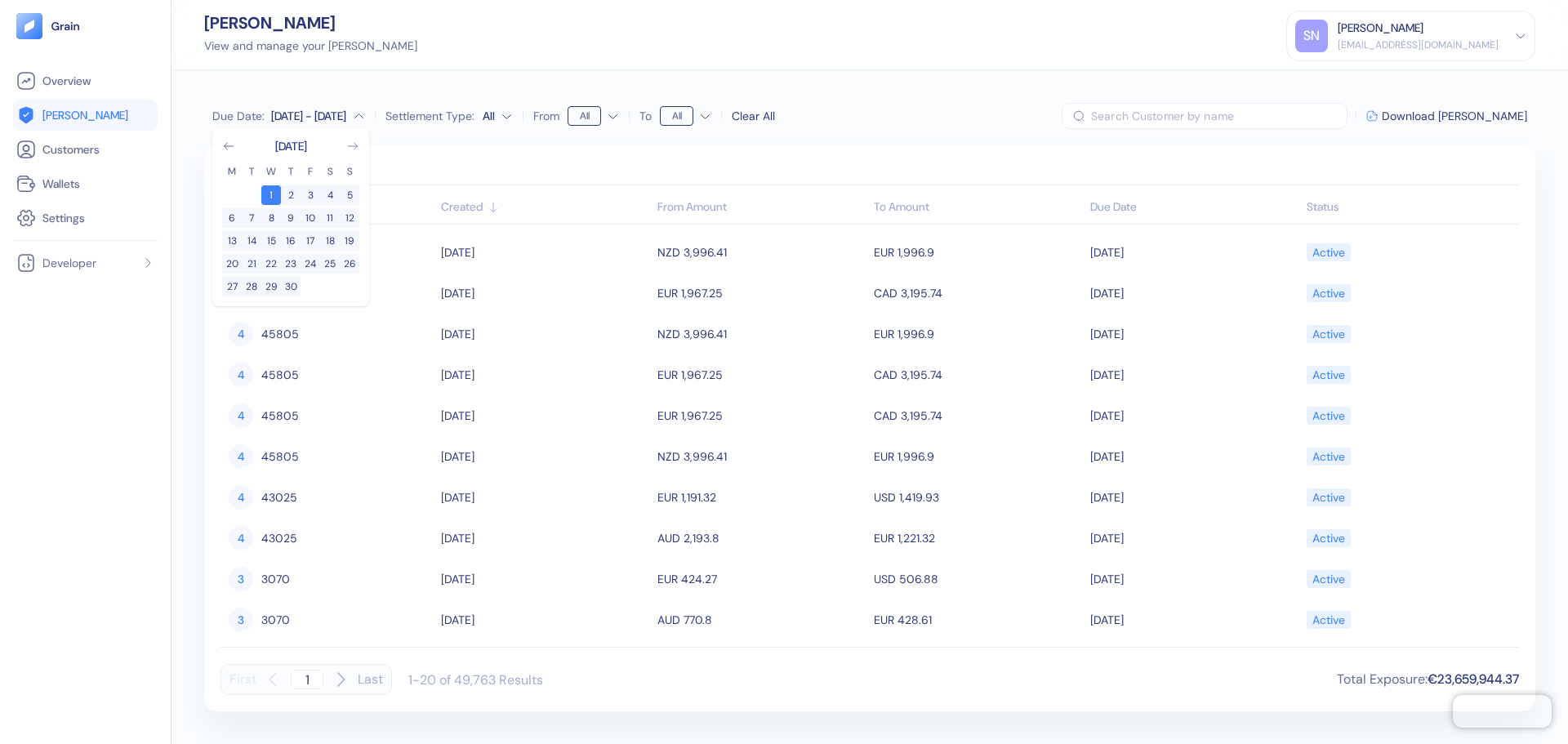
click at [349, 149] on icon "Go to next month" at bounding box center [352, 146] width 13 height 13
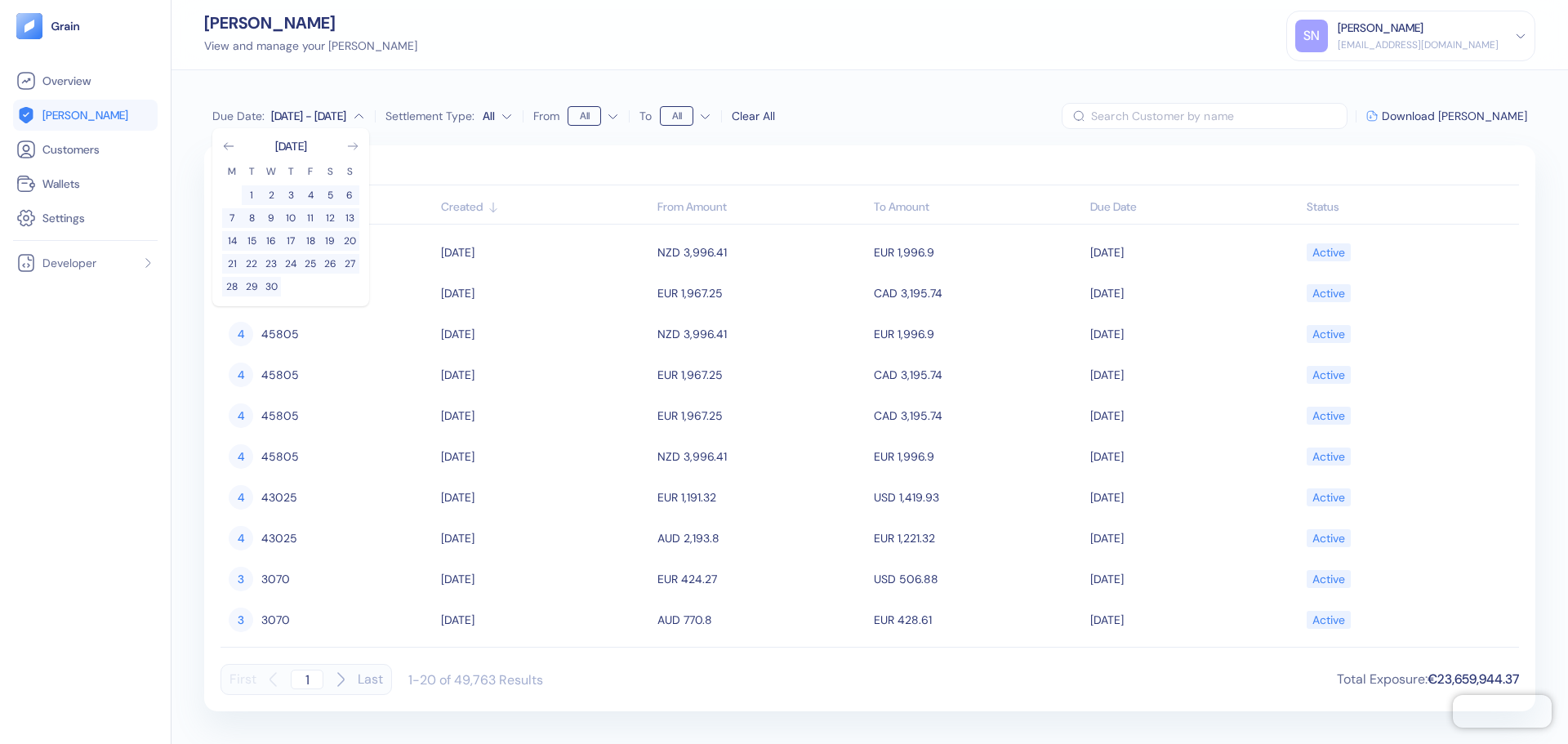
click at [349, 149] on icon "Go to next month" at bounding box center [352, 146] width 13 height 13
click at [314, 193] on button "1" at bounding box center [310, 195] width 20 height 20
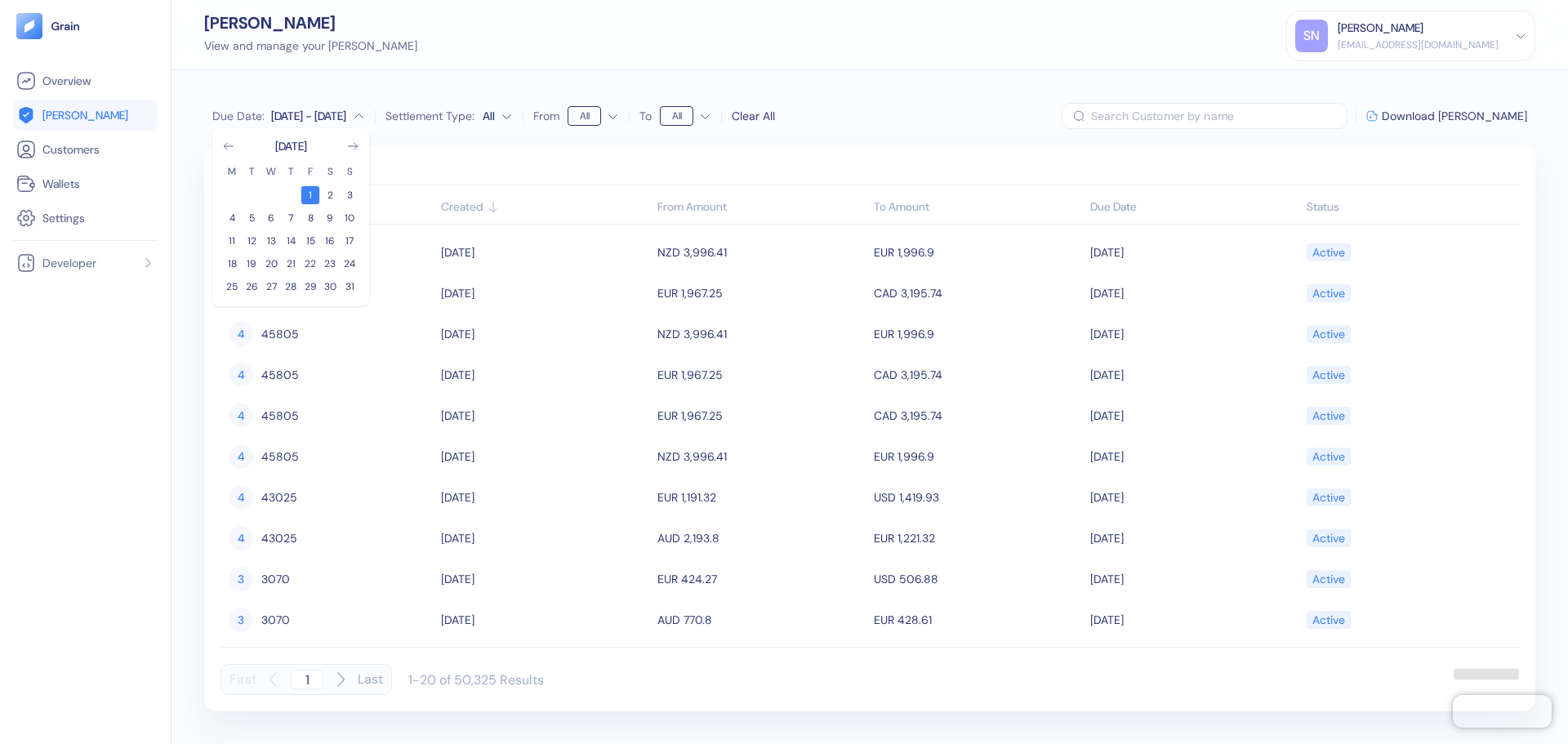
click at [314, 193] on button "1" at bounding box center [310, 195] width 20 height 20
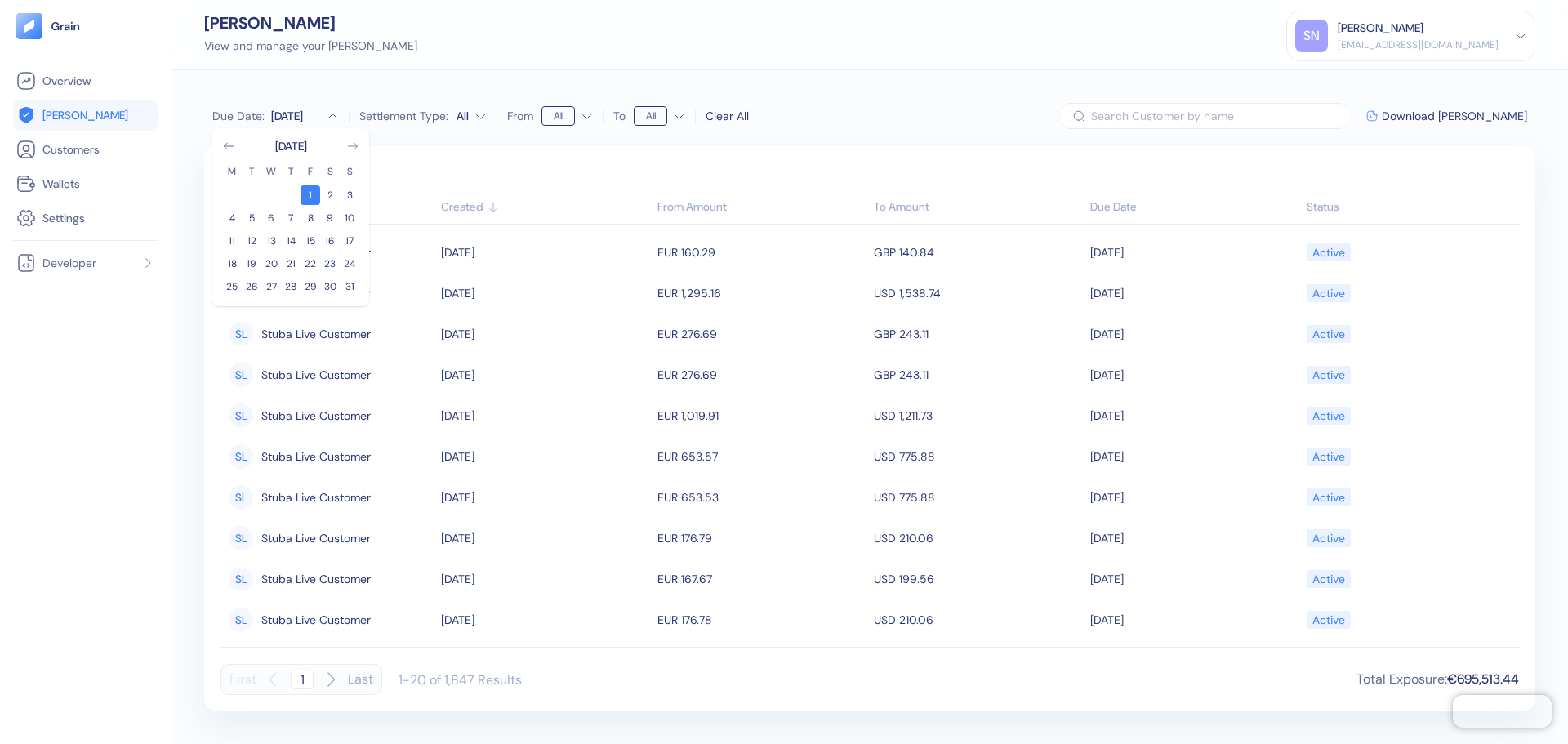
click at [349, 145] on icon "Go to next month" at bounding box center [352, 146] width 13 height 13
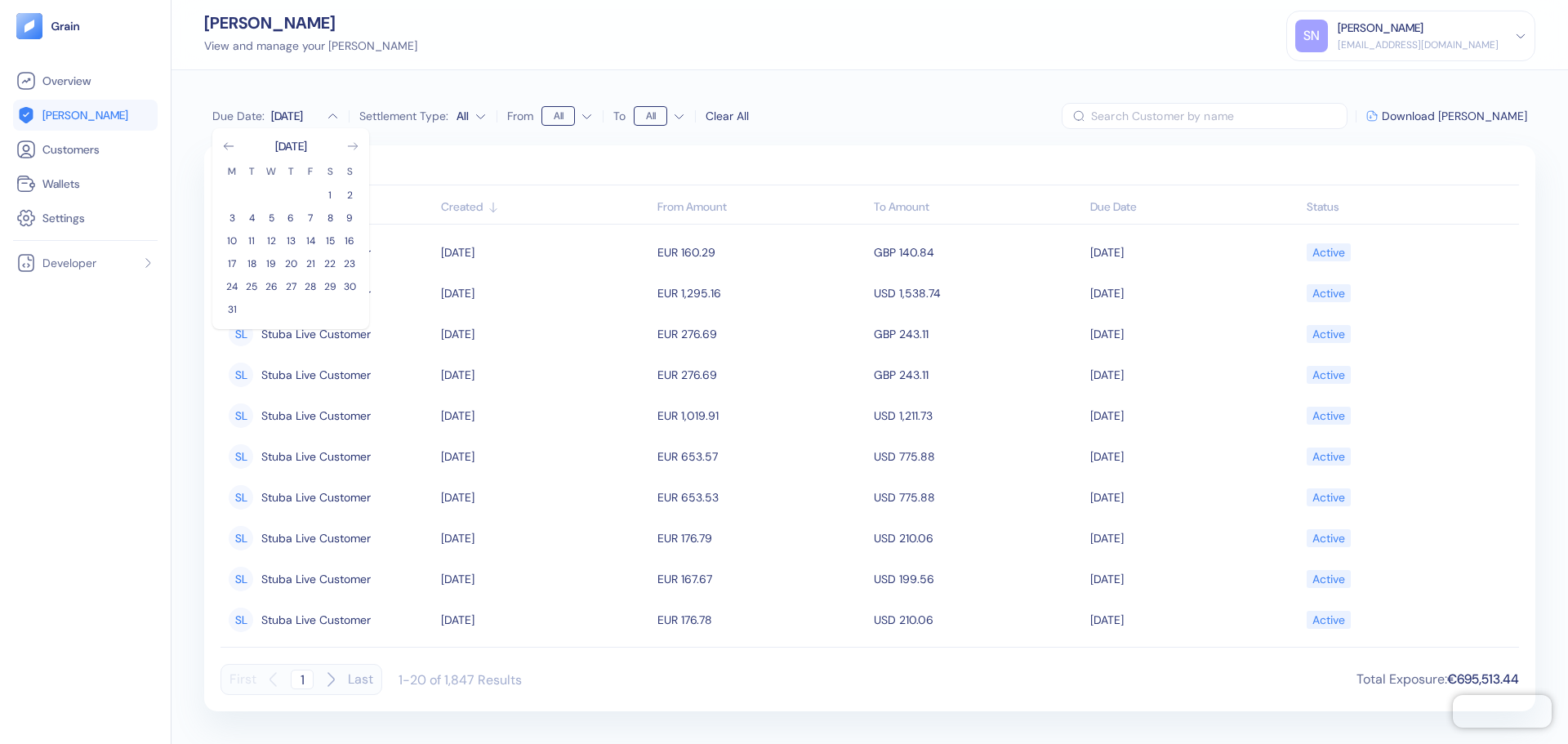
click at [349, 145] on icon "Go to next month" at bounding box center [352, 146] width 13 height 13
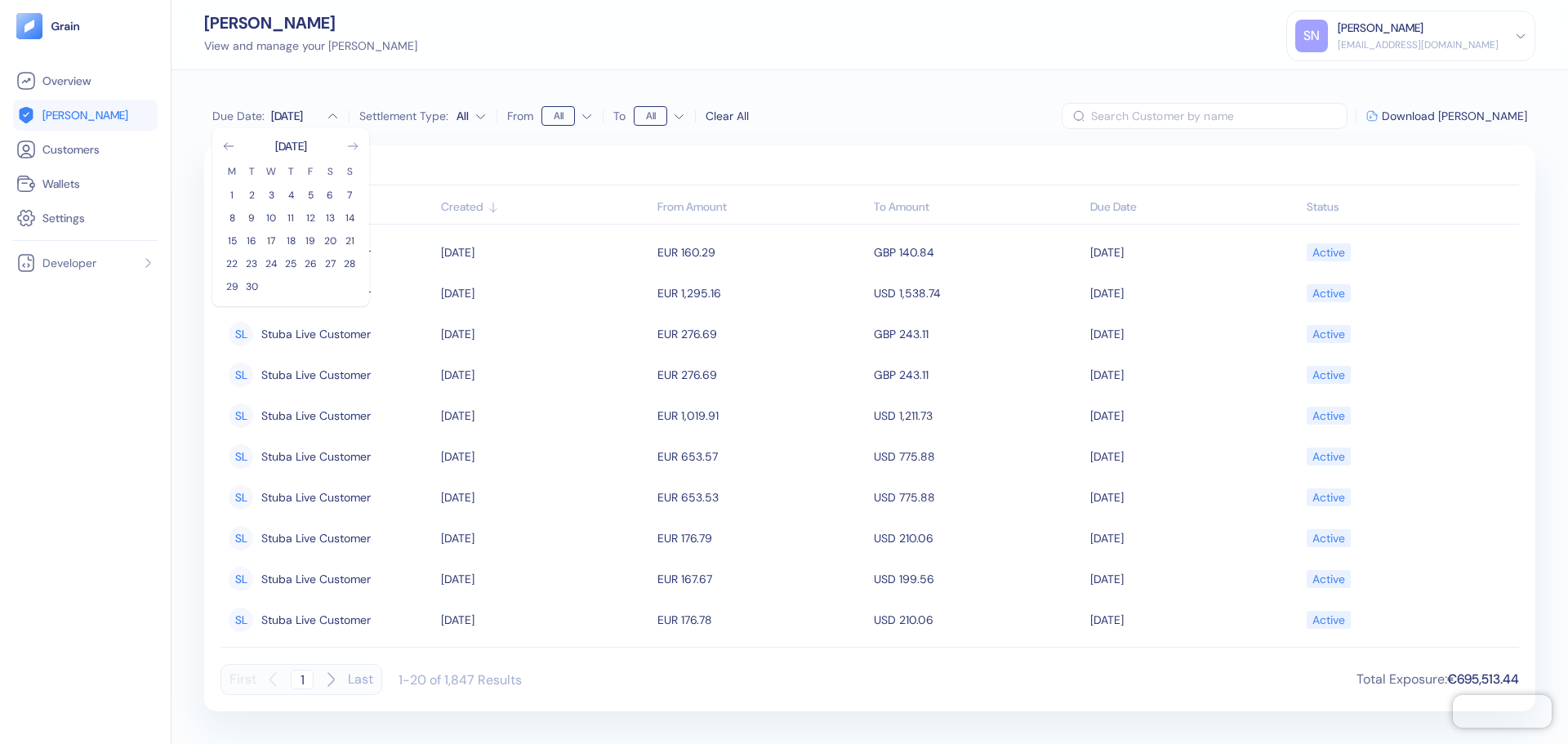
click at [349, 145] on icon "Go to next month" at bounding box center [352, 146] width 13 height 13
click at [309, 285] on button "31" at bounding box center [310, 286] width 20 height 20
click at [960, 98] on div "Due Date : [DATE] - Dec [DATE] M T W T F S S 1 2 3 4 5 6 7 8 9 10 11 12 13 14 1…" at bounding box center [869, 407] width 1396 height 673
click at [1442, 118] on span "Download [PERSON_NAME]" at bounding box center [1454, 115] width 145 height 12
click at [945, 106] on div "Due Date : [DATE] - [DATE] Settlement Type: All From All To All Clear All ​ Dow…" at bounding box center [869, 115] width 1331 height 26
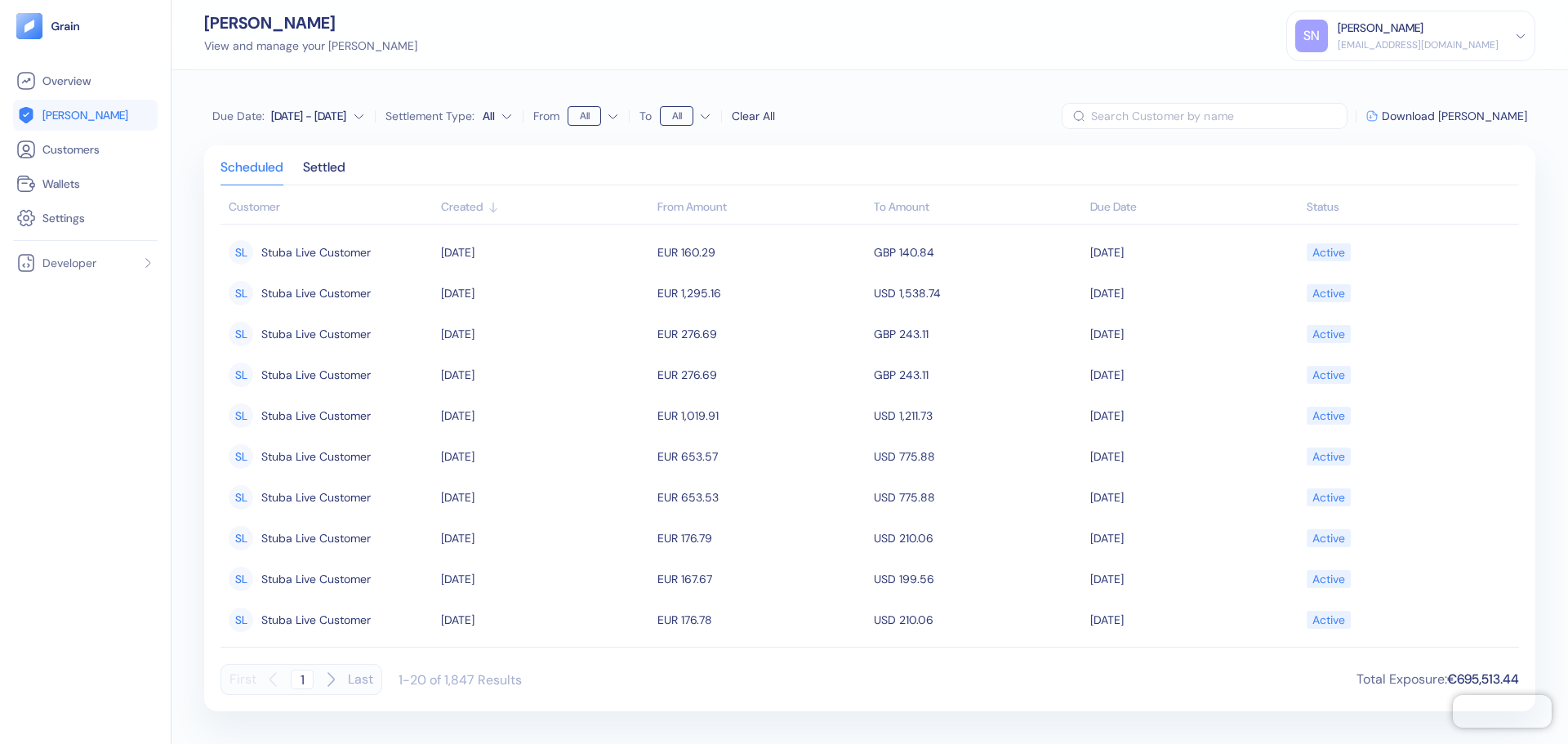
click at [290, 116] on div "[DATE] - [DATE]" at bounding box center [309, 115] width 75 height 16
click at [314, 199] on button "1" at bounding box center [310, 195] width 20 height 20
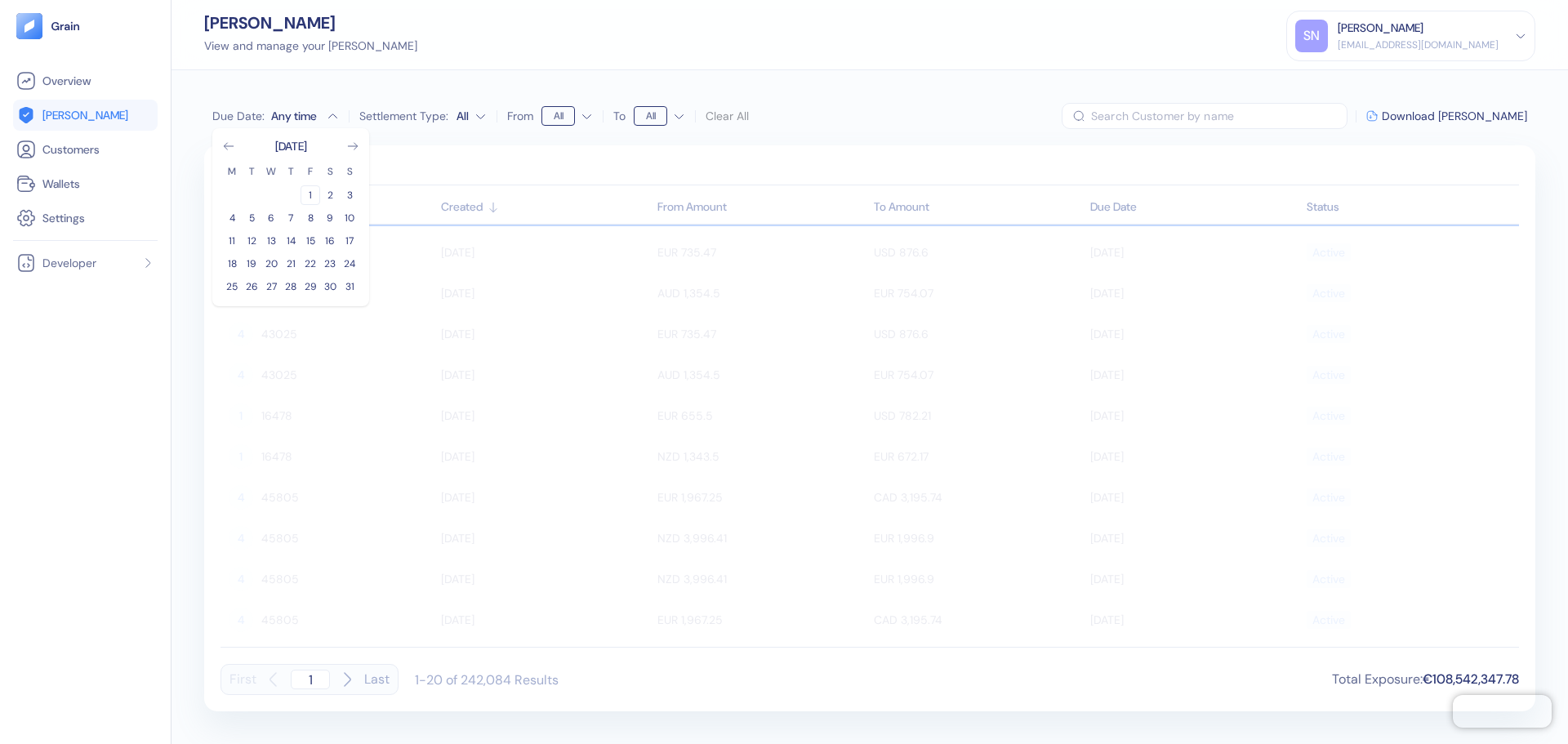
click at [314, 199] on button "1" at bounding box center [310, 195] width 20 height 20
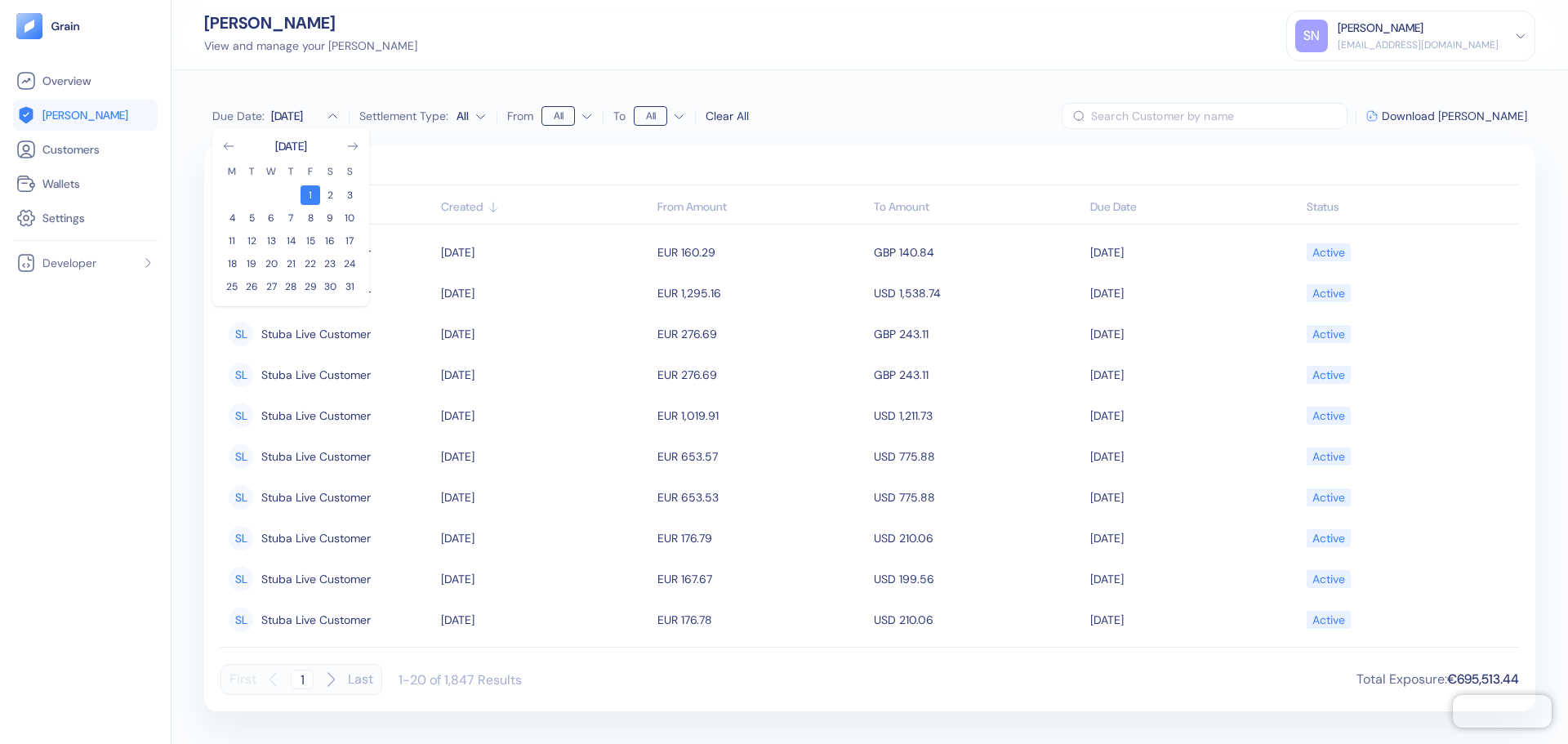
click at [303, 146] on div "[DATE]" at bounding box center [292, 146] width 32 height 16
click at [344, 148] on div "[DATE]" at bounding box center [290, 146] width 137 height 16
click at [349, 148] on icon "Go to next month" at bounding box center [352, 146] width 13 height 13
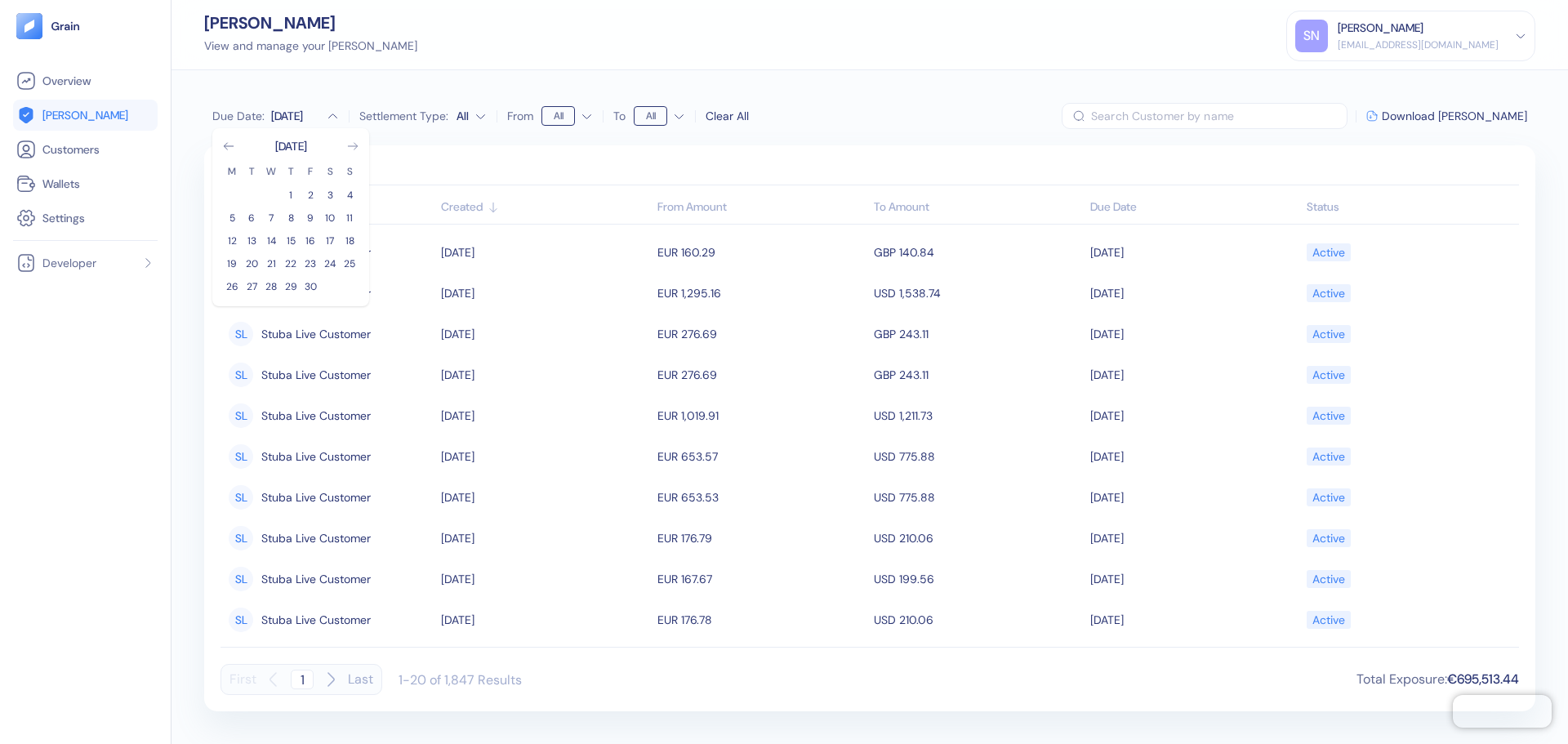
click at [349, 148] on icon "Go to next month" at bounding box center [352, 146] width 13 height 13
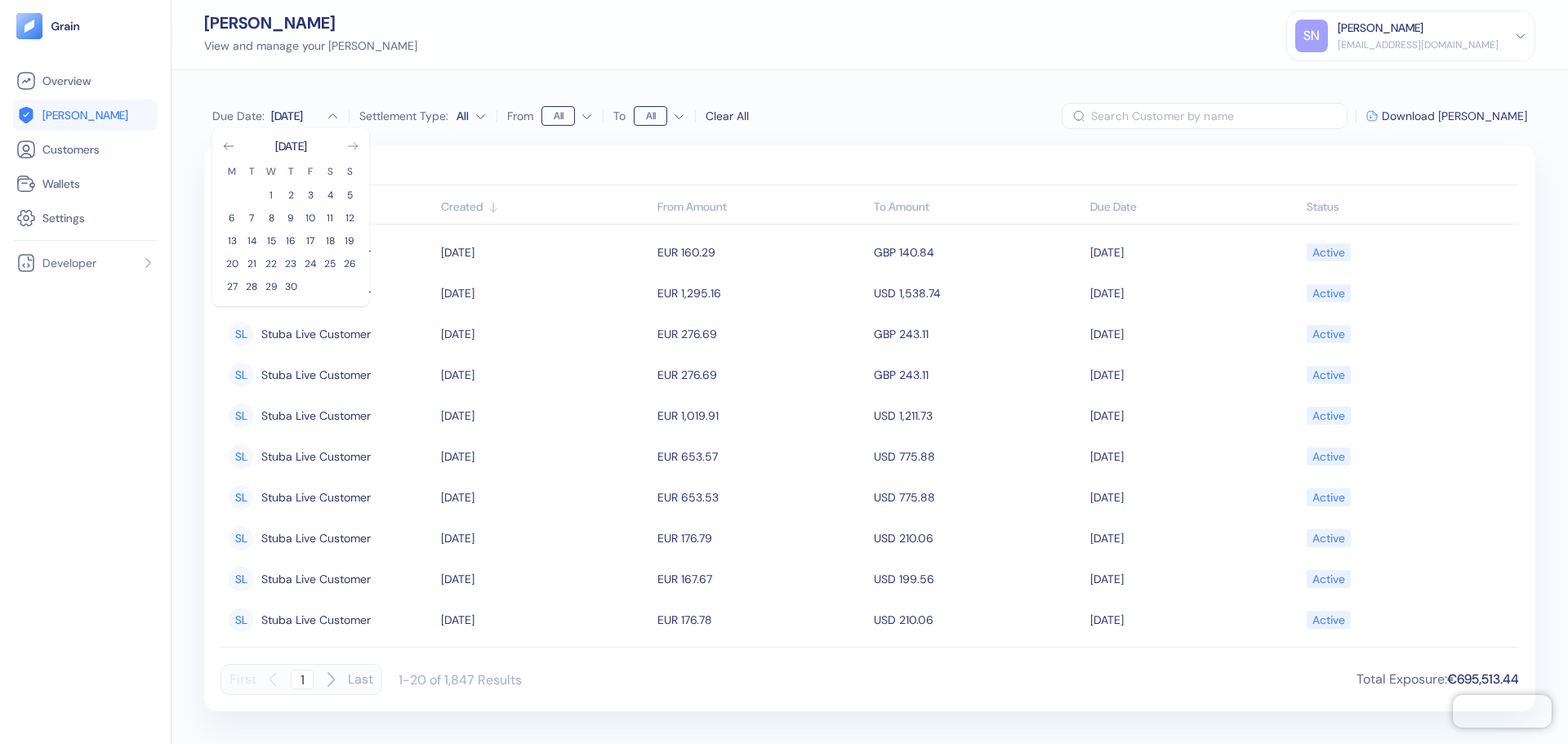
click at [349, 148] on icon "Go to next month" at bounding box center [352, 146] width 13 height 13
click at [335, 192] on button "1" at bounding box center [330, 195] width 20 height 20
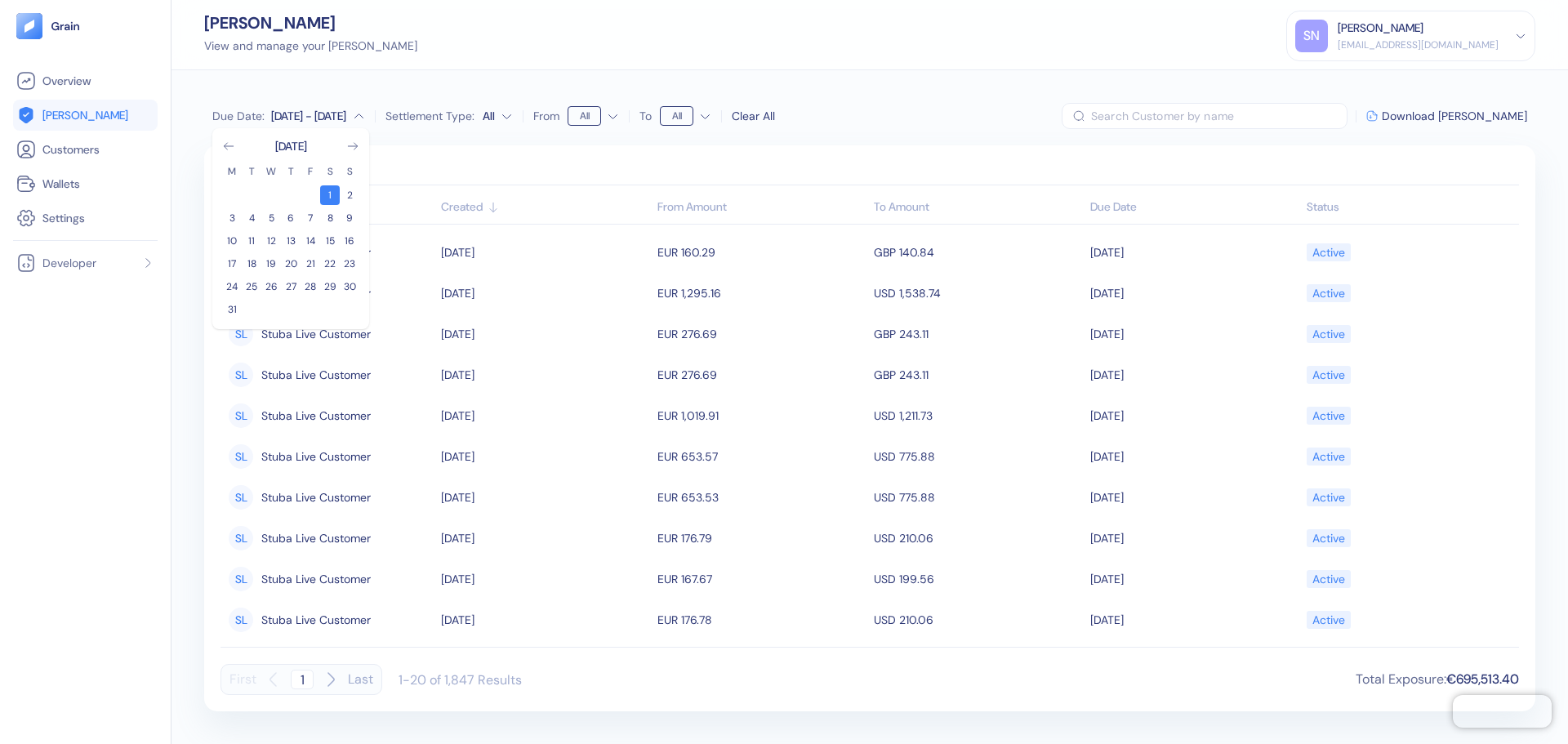
click at [355, 155] on div "[DATE] M T W T F S S 1 2 3 4 5 6 7 8 9 10 11 12 13 14 15 16 17 18 19 20 21 22 2…" at bounding box center [290, 228] width 137 height 182
click at [354, 147] on icon "Go to next month" at bounding box center [352, 146] width 13 height 13
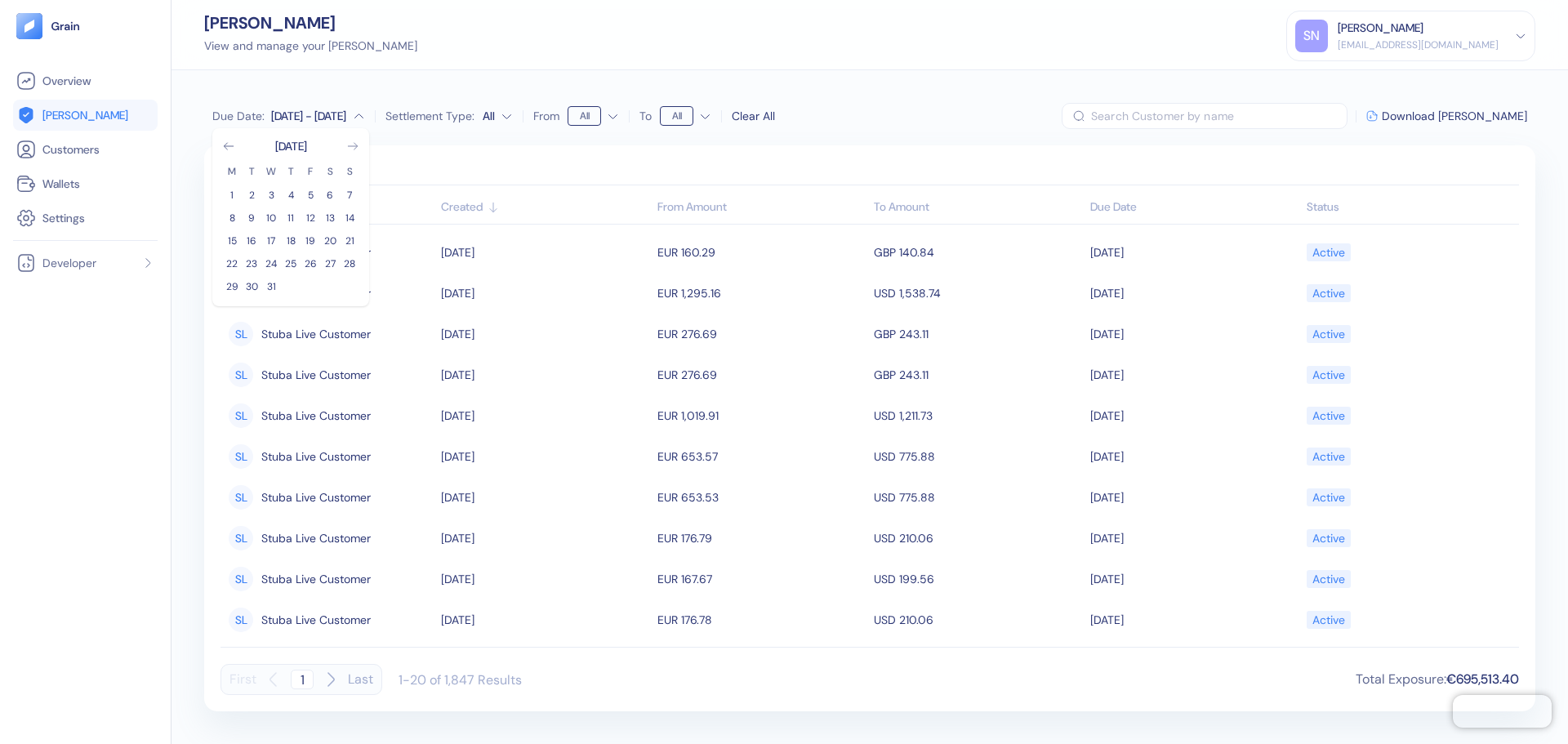
click at [354, 147] on icon "Go to next month" at bounding box center [352, 146] width 13 height 13
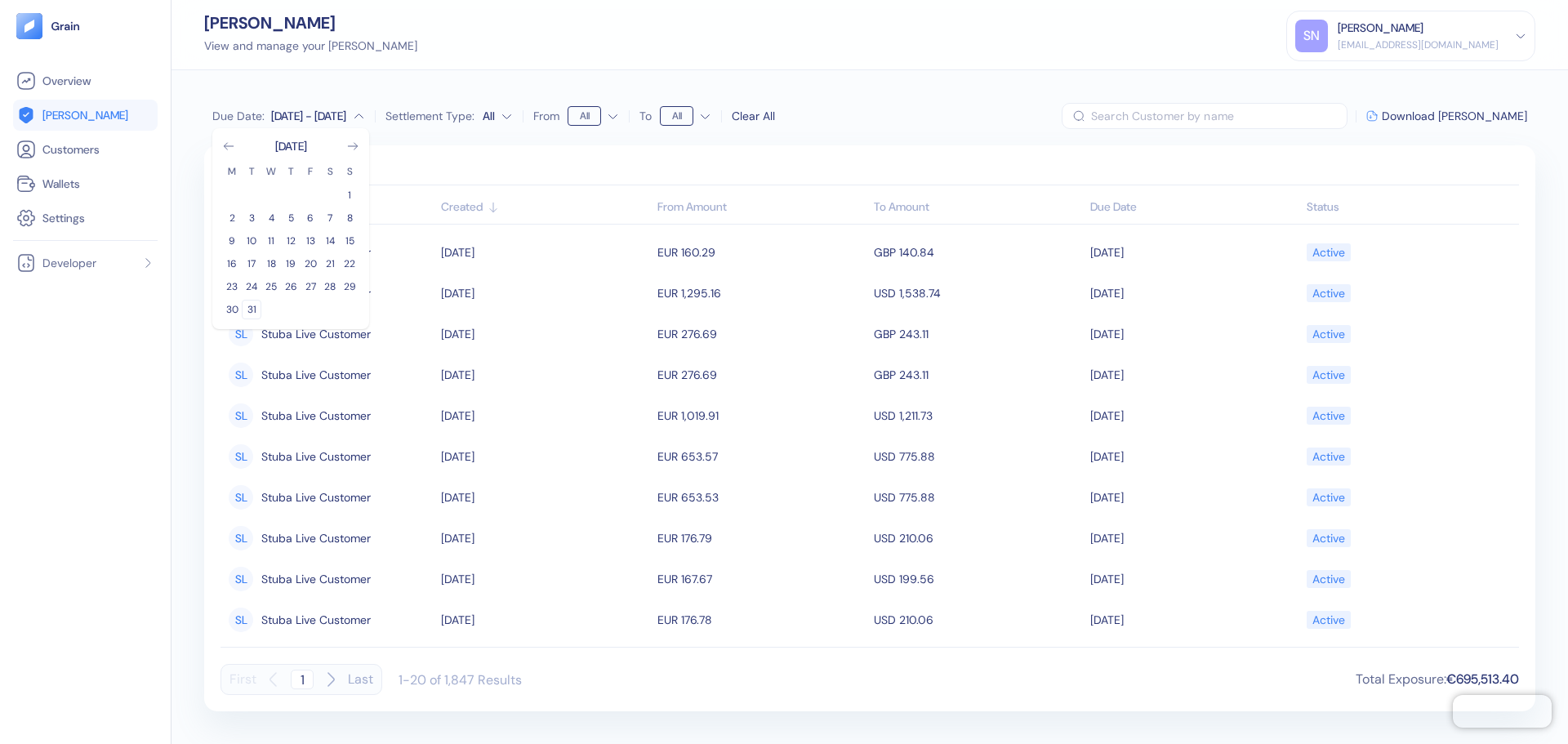
click at [252, 316] on button "31" at bounding box center [251, 309] width 20 height 20
click at [356, 145] on icon "Go to next month" at bounding box center [352, 146] width 9 height 6
click at [233, 146] on icon "Go to previous month" at bounding box center [228, 146] width 9 height 6
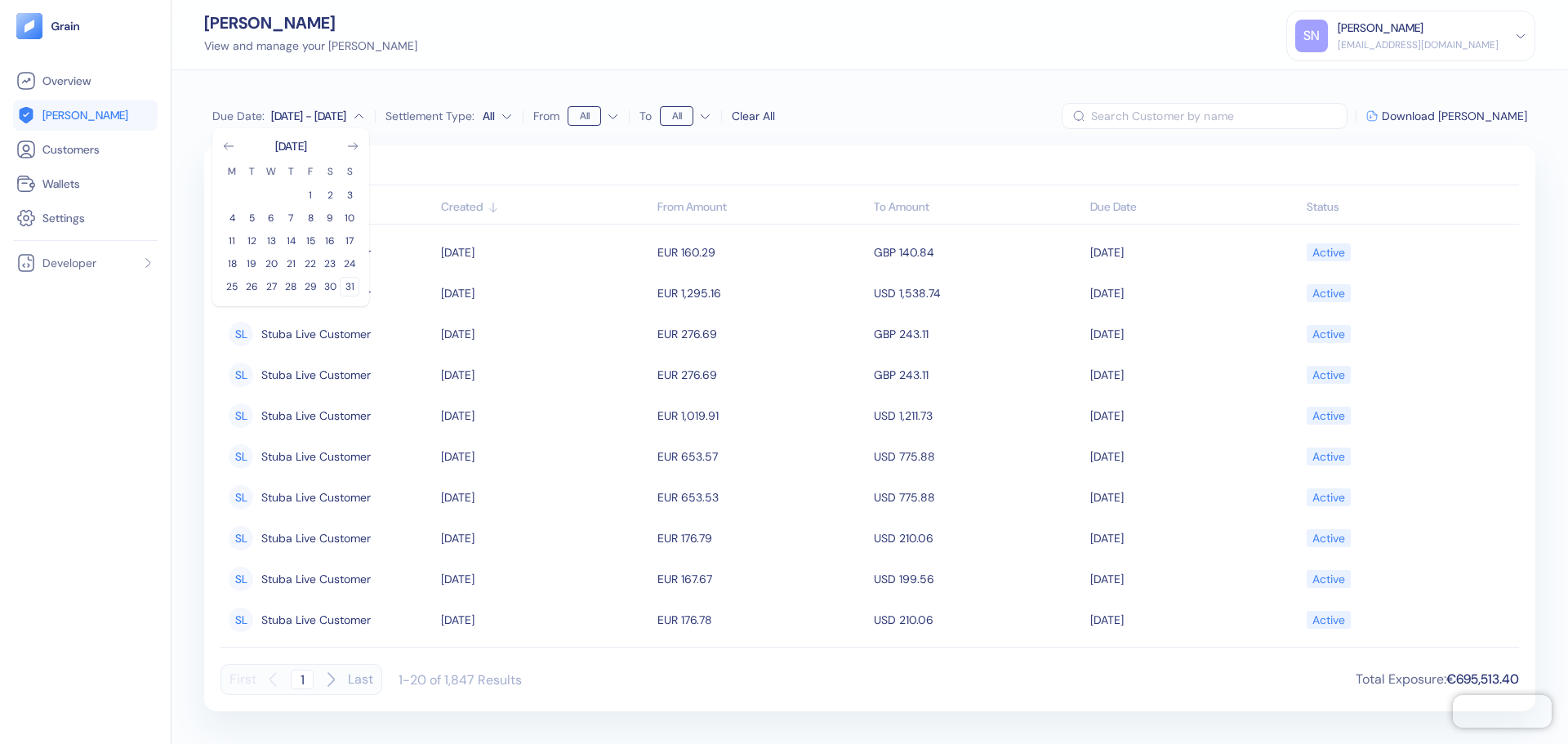
click at [349, 283] on button "31" at bounding box center [350, 286] width 20 height 20
click at [901, 128] on div "Due Date : [DATE] - Dec [DATE] M T W T F S S 1 2 3 4 5 6 7 8 9 10 11 12 13 14 1…" at bounding box center [869, 115] width 1331 height 26
click at [1455, 123] on div "​ Download [PERSON_NAME]" at bounding box center [1294, 115] width 465 height 26
click at [1456, 121] on span "Download [PERSON_NAME]" at bounding box center [1454, 115] width 145 height 12
click at [318, 119] on div "[DATE] - [DATE]" at bounding box center [309, 115] width 75 height 16
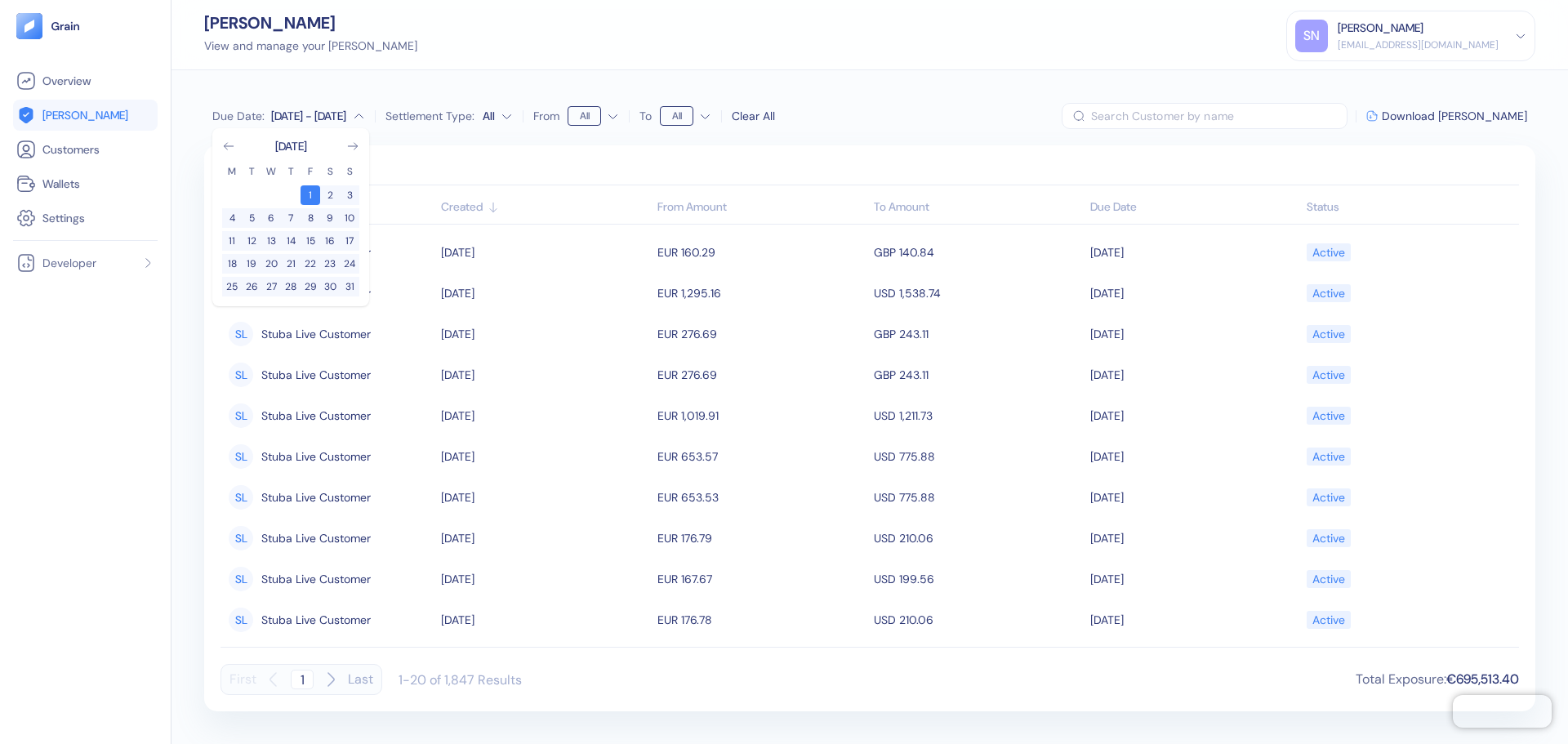
click at [296, 117] on div "[DATE] - [DATE]" at bounding box center [309, 115] width 75 height 16
click at [279, 117] on div "[DATE] - [DATE]" at bounding box center [309, 115] width 75 height 16
click at [319, 114] on div "[DATE] - [DATE]" at bounding box center [309, 115] width 75 height 16
